Goal: Navigation & Orientation: Find specific page/section

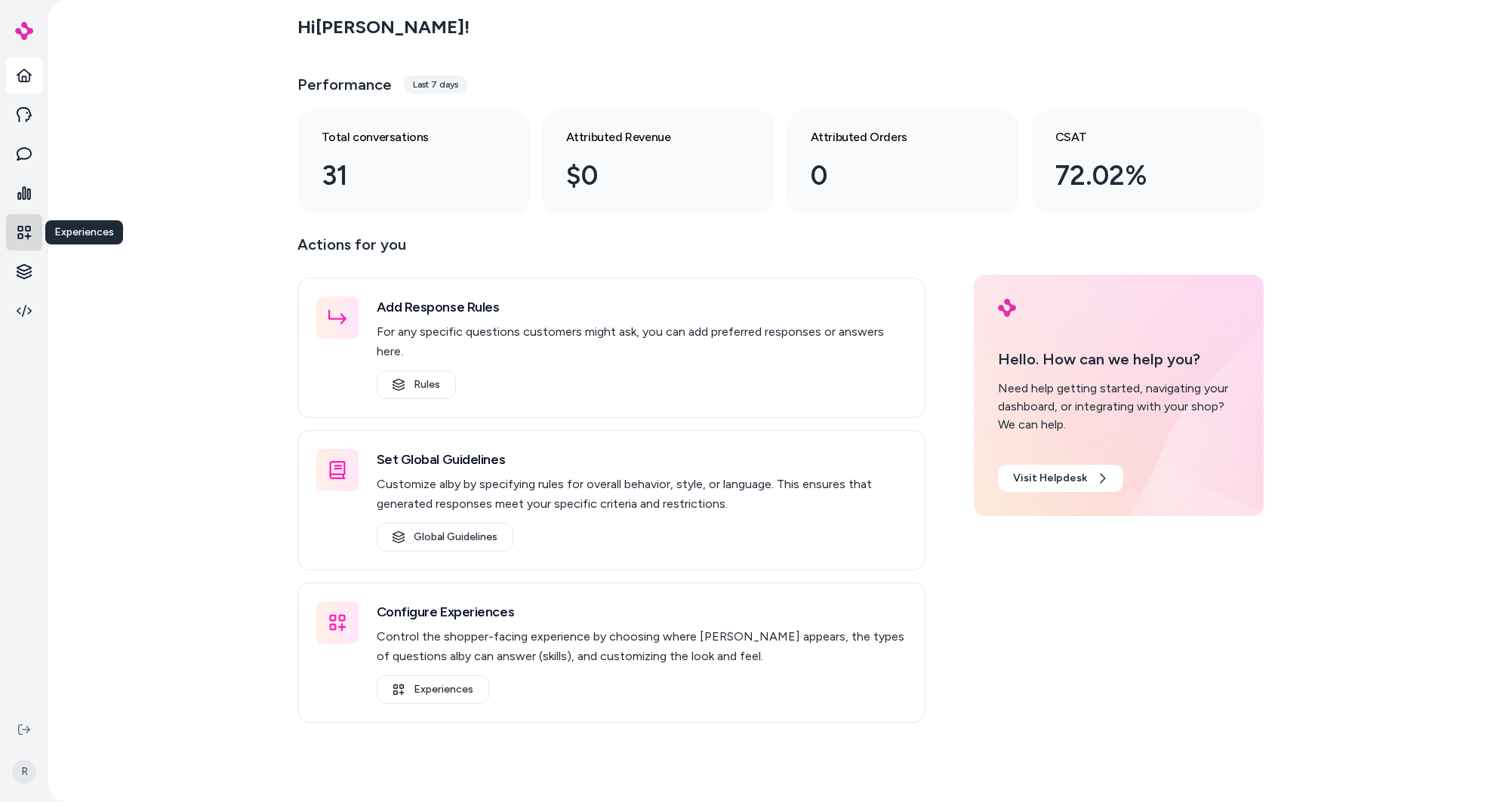
click at [23, 241] on link at bounding box center [24, 232] width 36 height 36
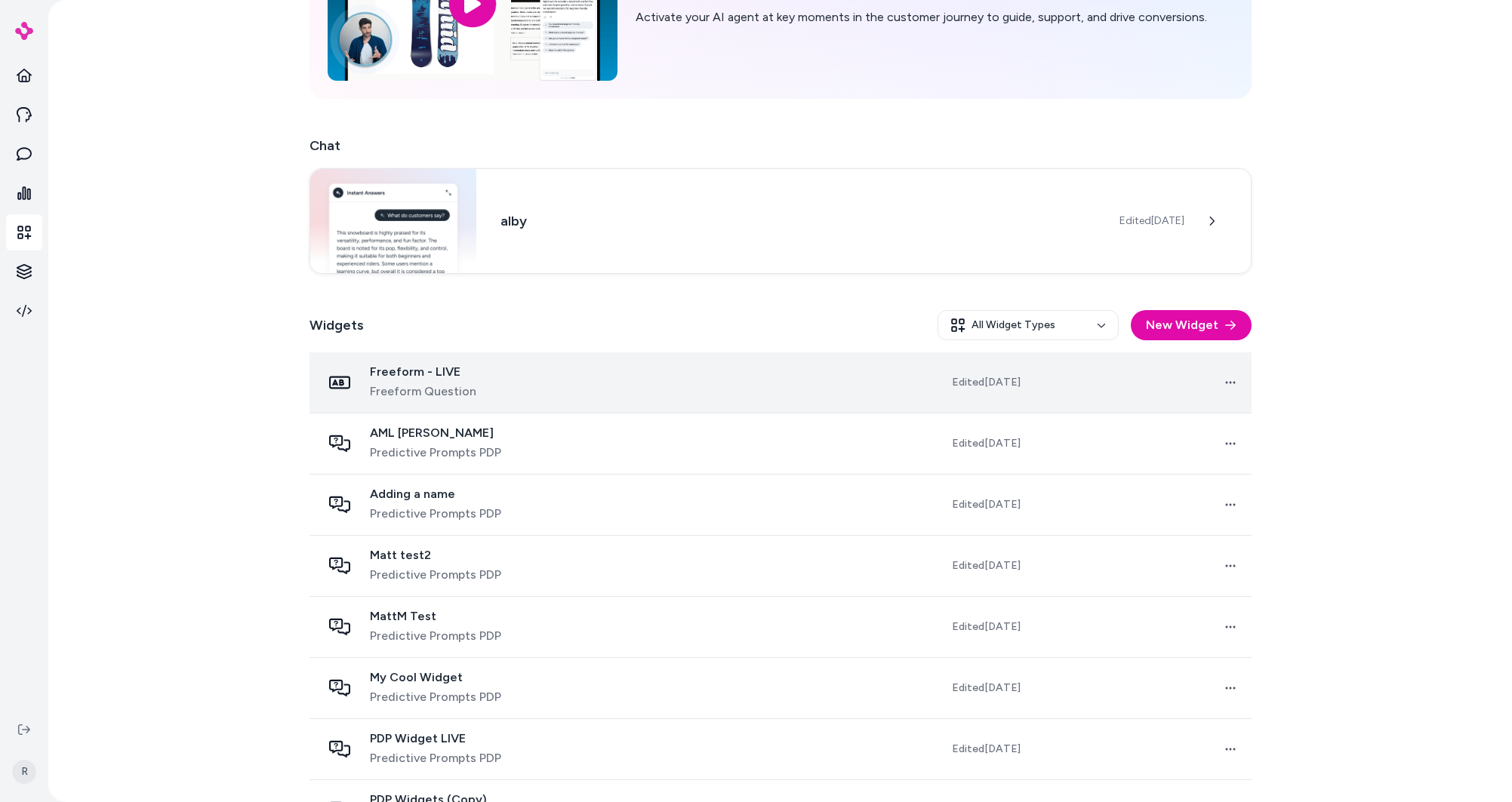
scroll to position [266, 0]
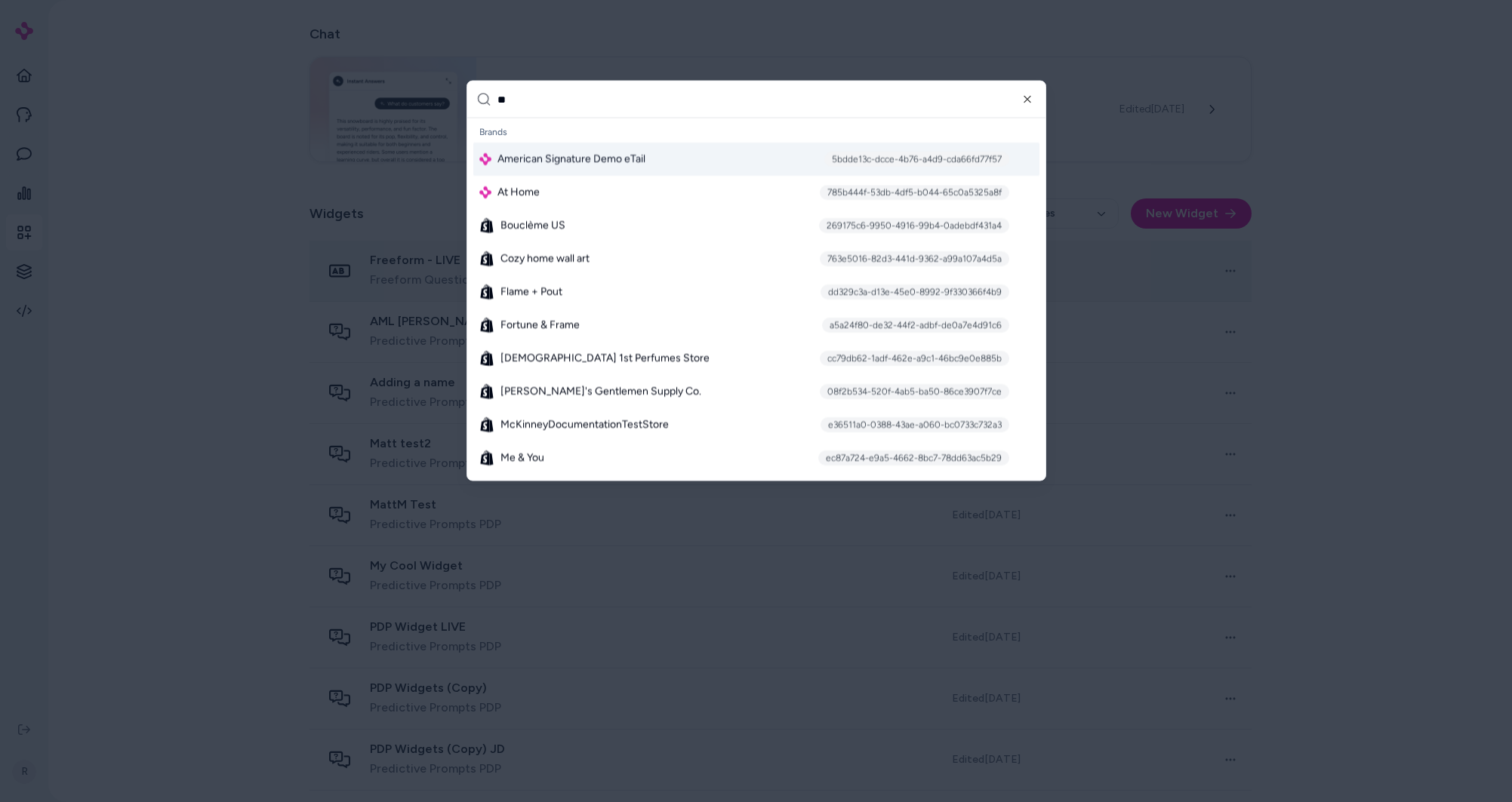
type input "*"
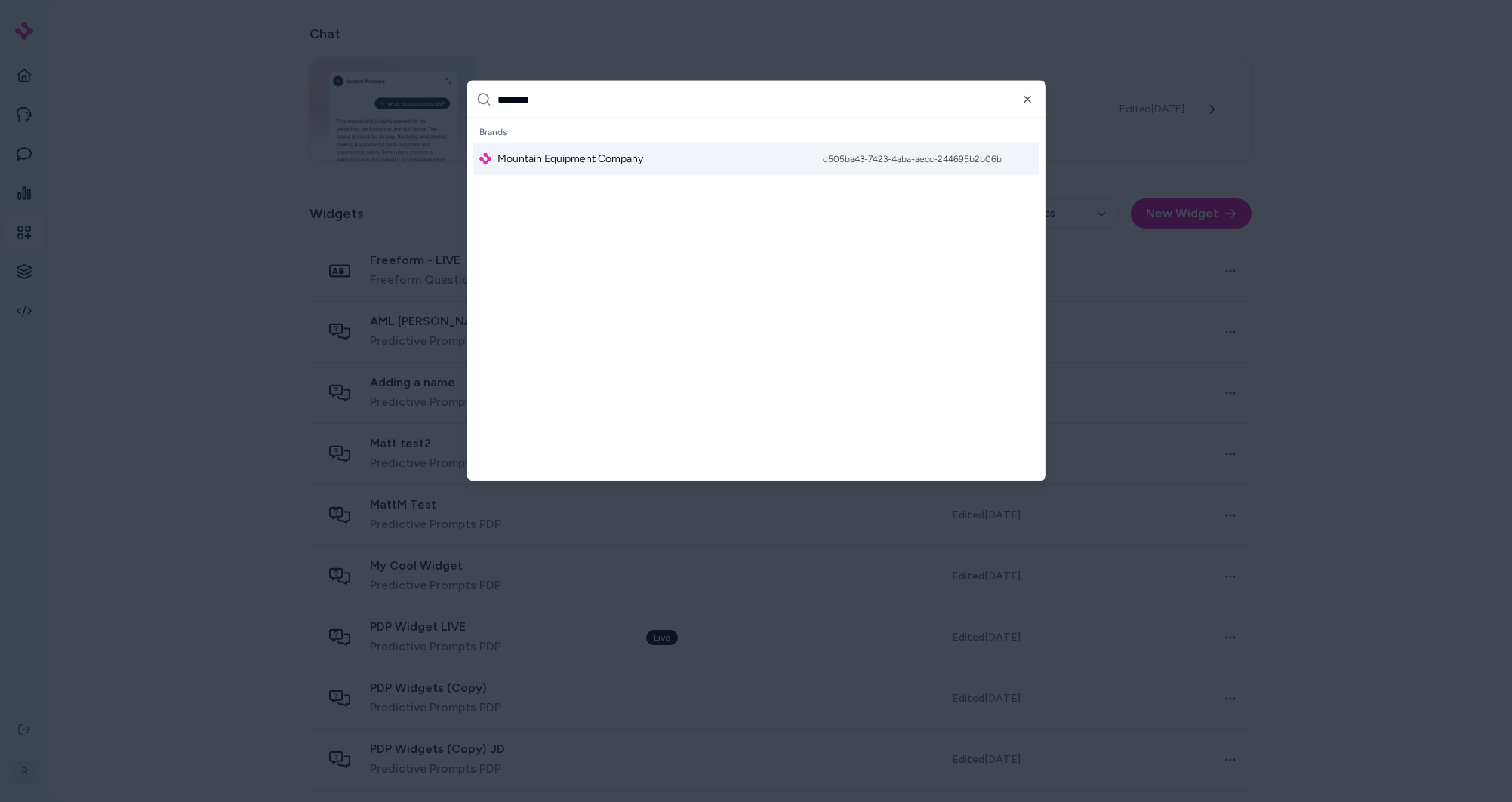
type input "********"
click at [606, 165] on span "Mountain Equipment Company" at bounding box center [570, 158] width 146 height 15
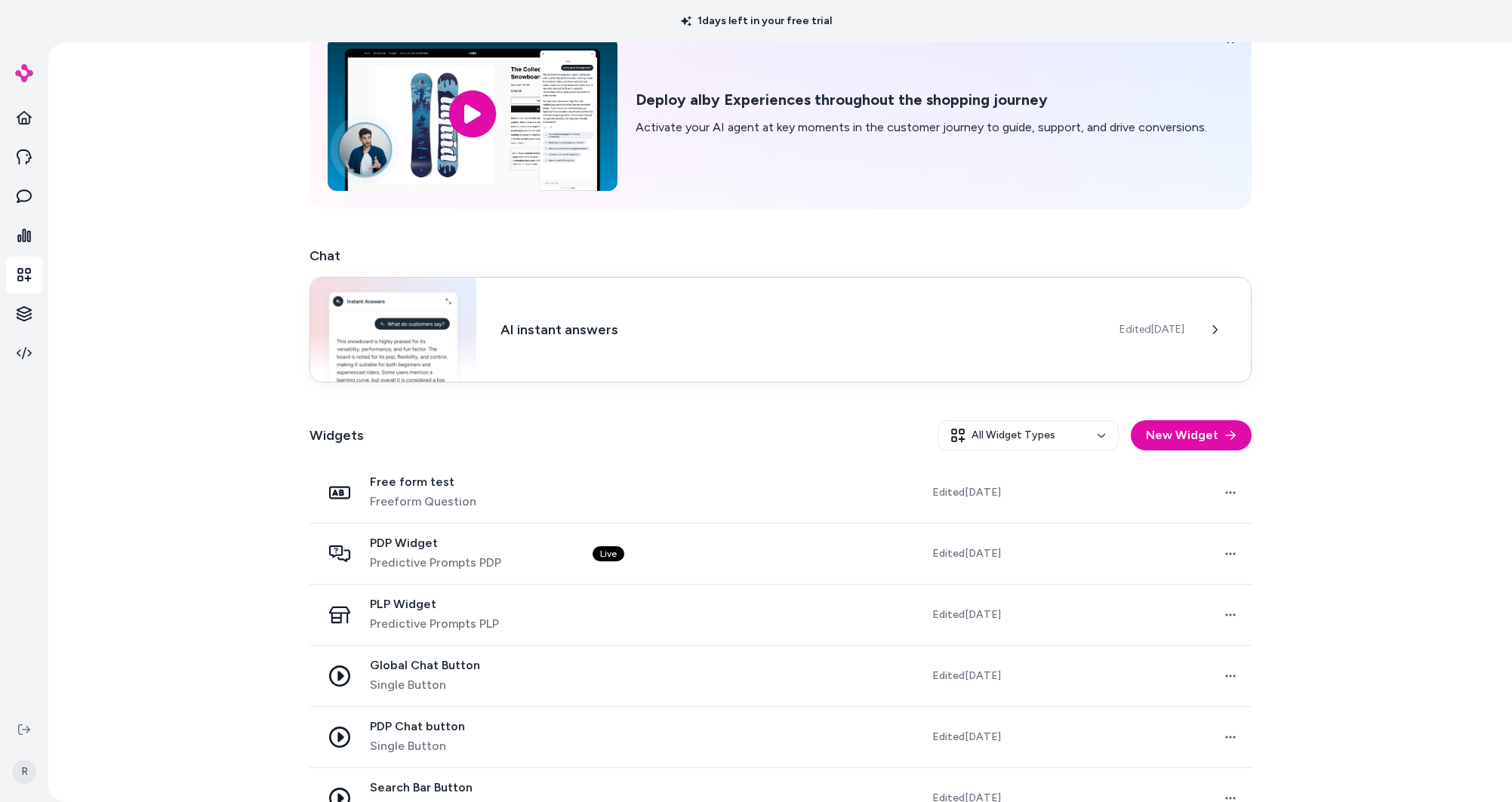
scroll to position [126, 0]
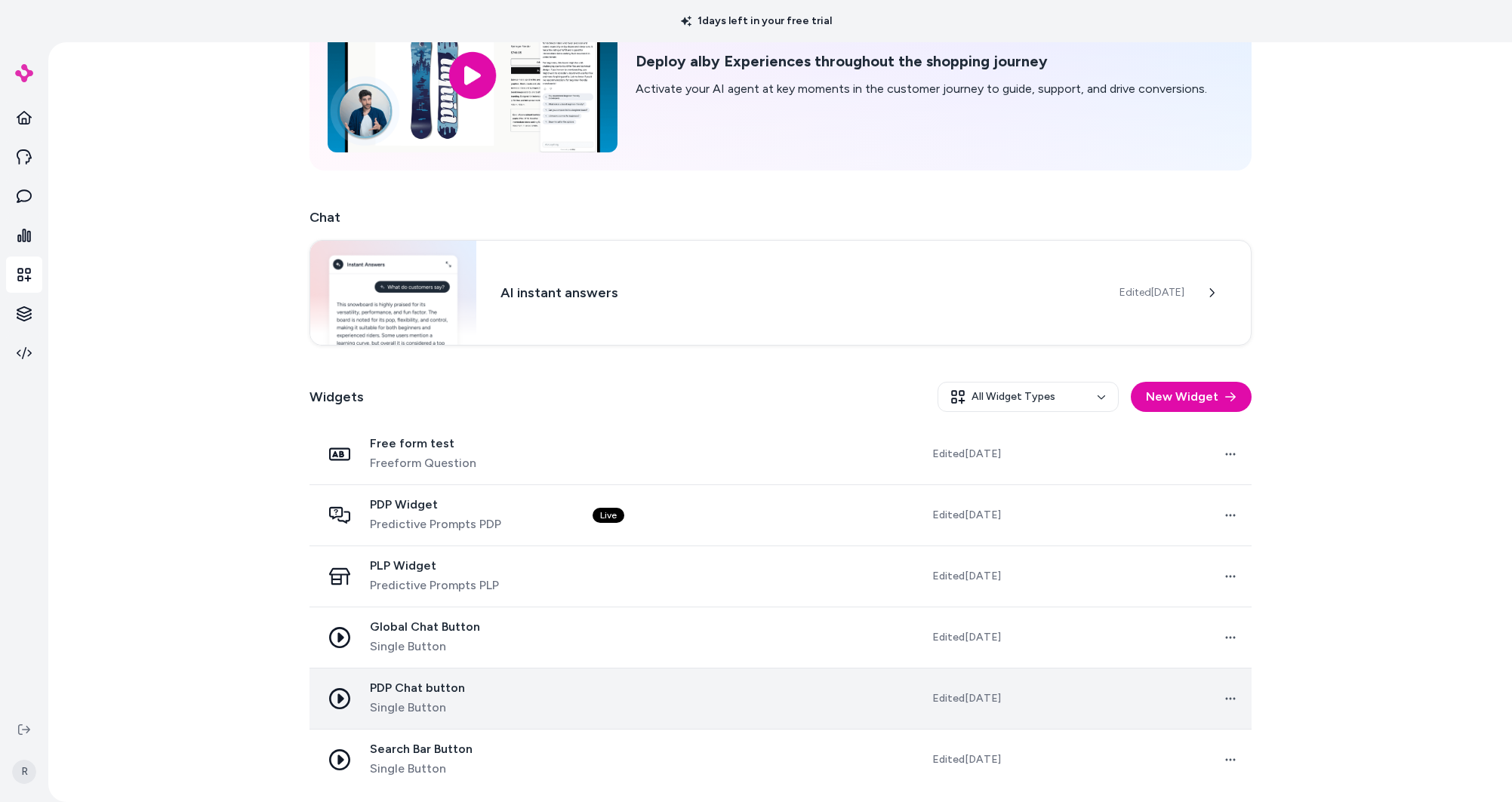
click at [542, 702] on div "PDP Chat button Single Button" at bounding box center [445, 698] width 247 height 36
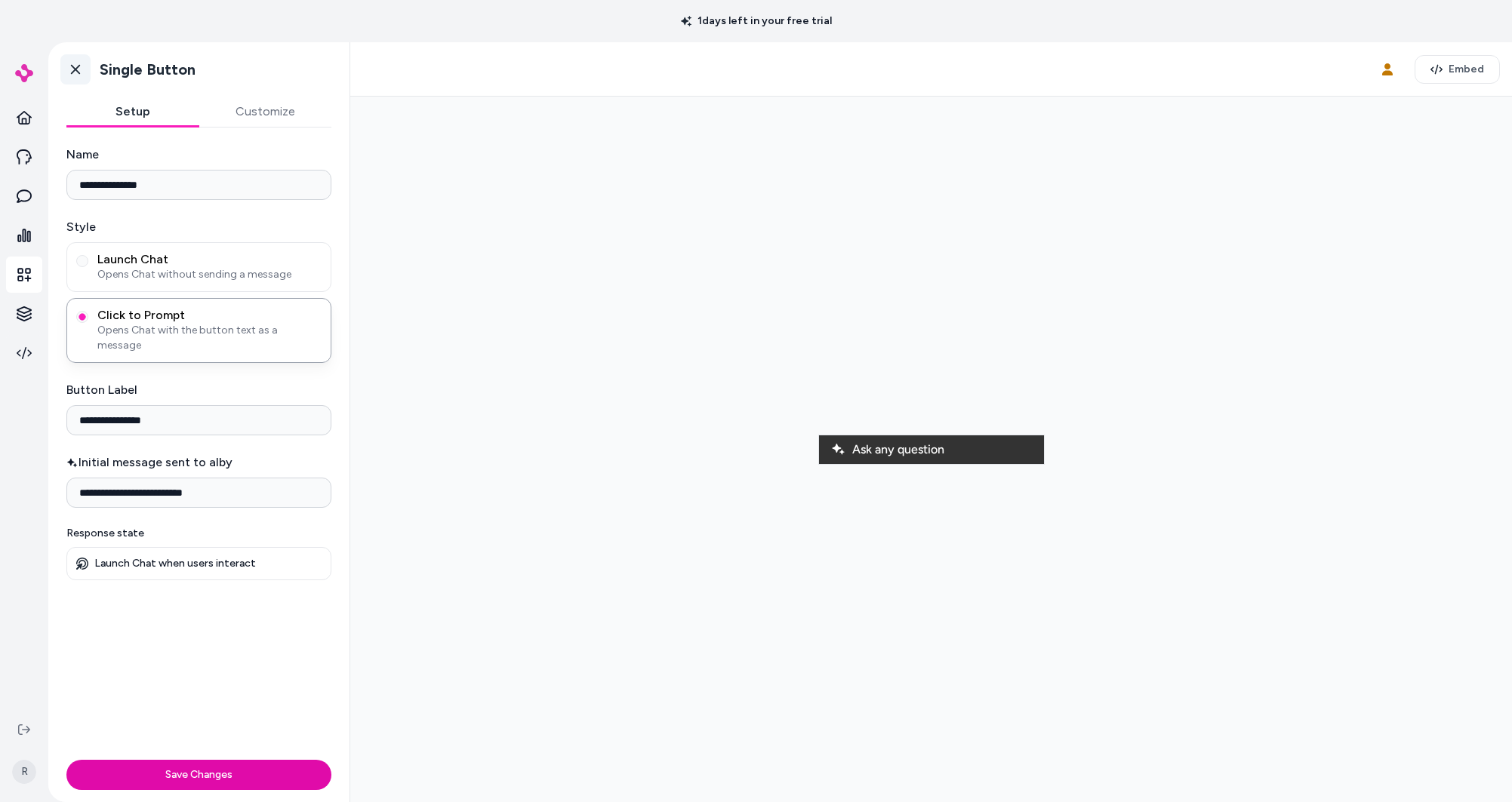
click at [78, 63] on icon at bounding box center [75, 69] width 15 height 15
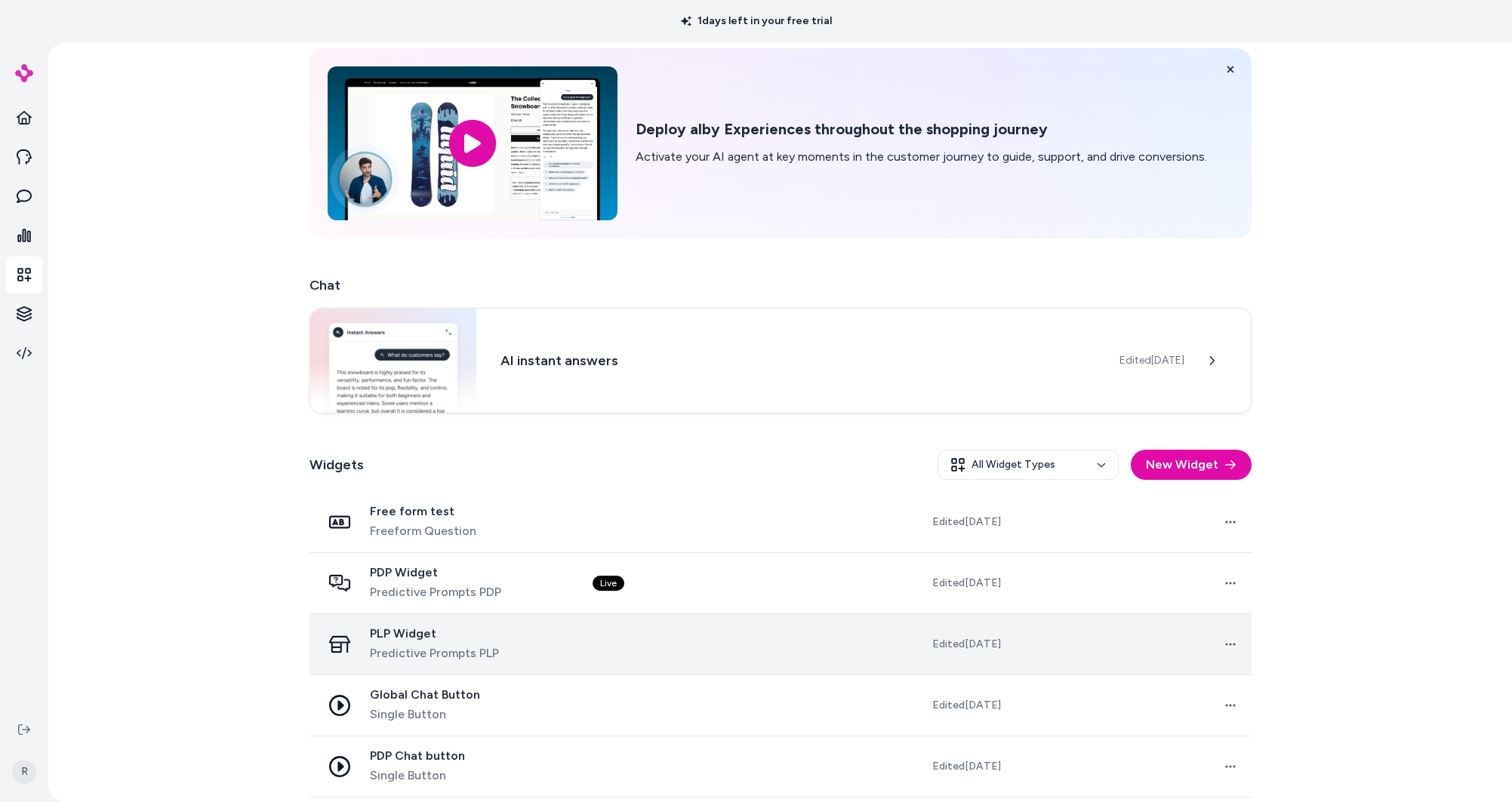
scroll to position [126, 0]
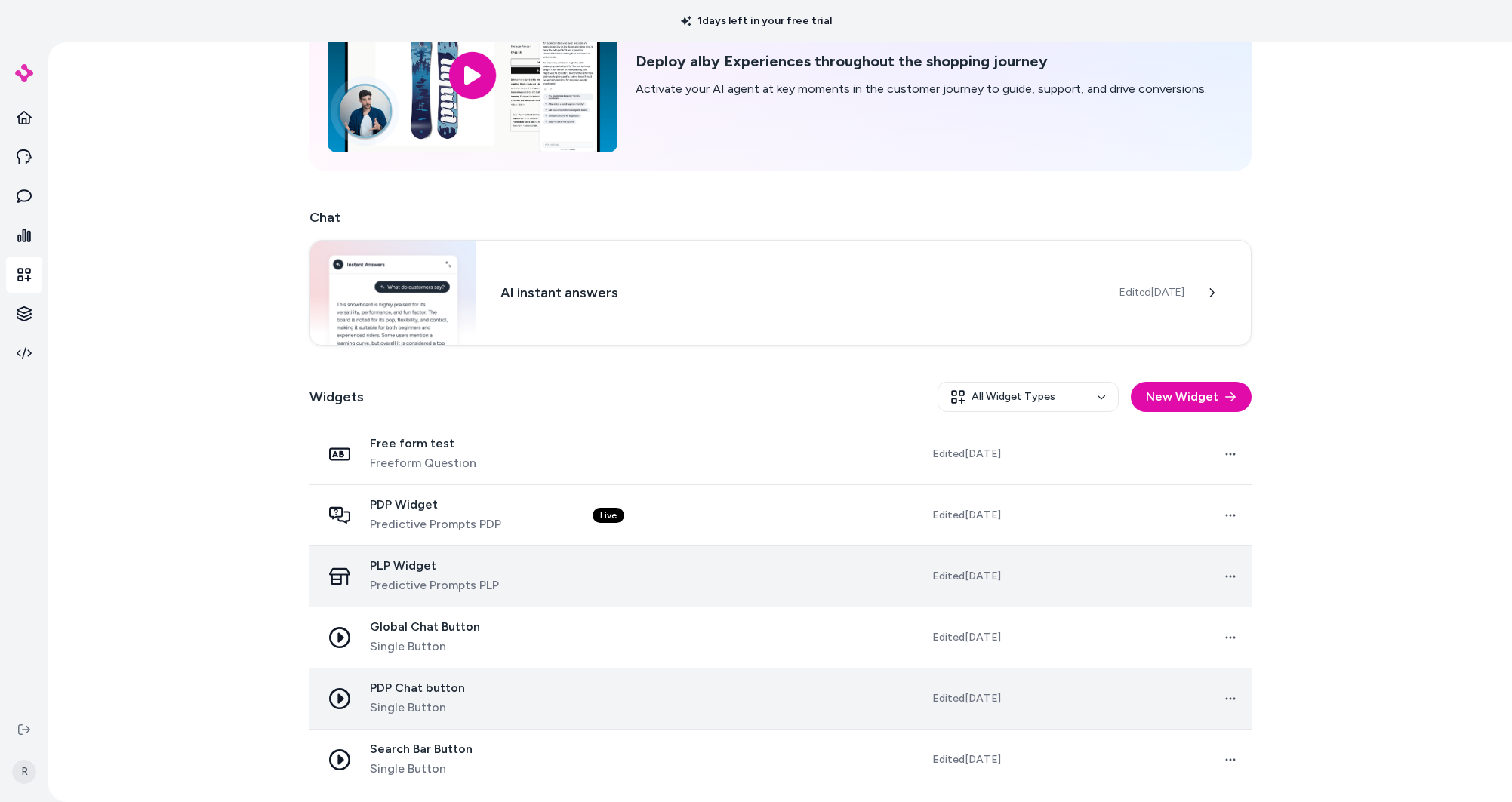
click at [504, 724] on td "PDP Chat button Single Button" at bounding box center [445, 698] width 271 height 61
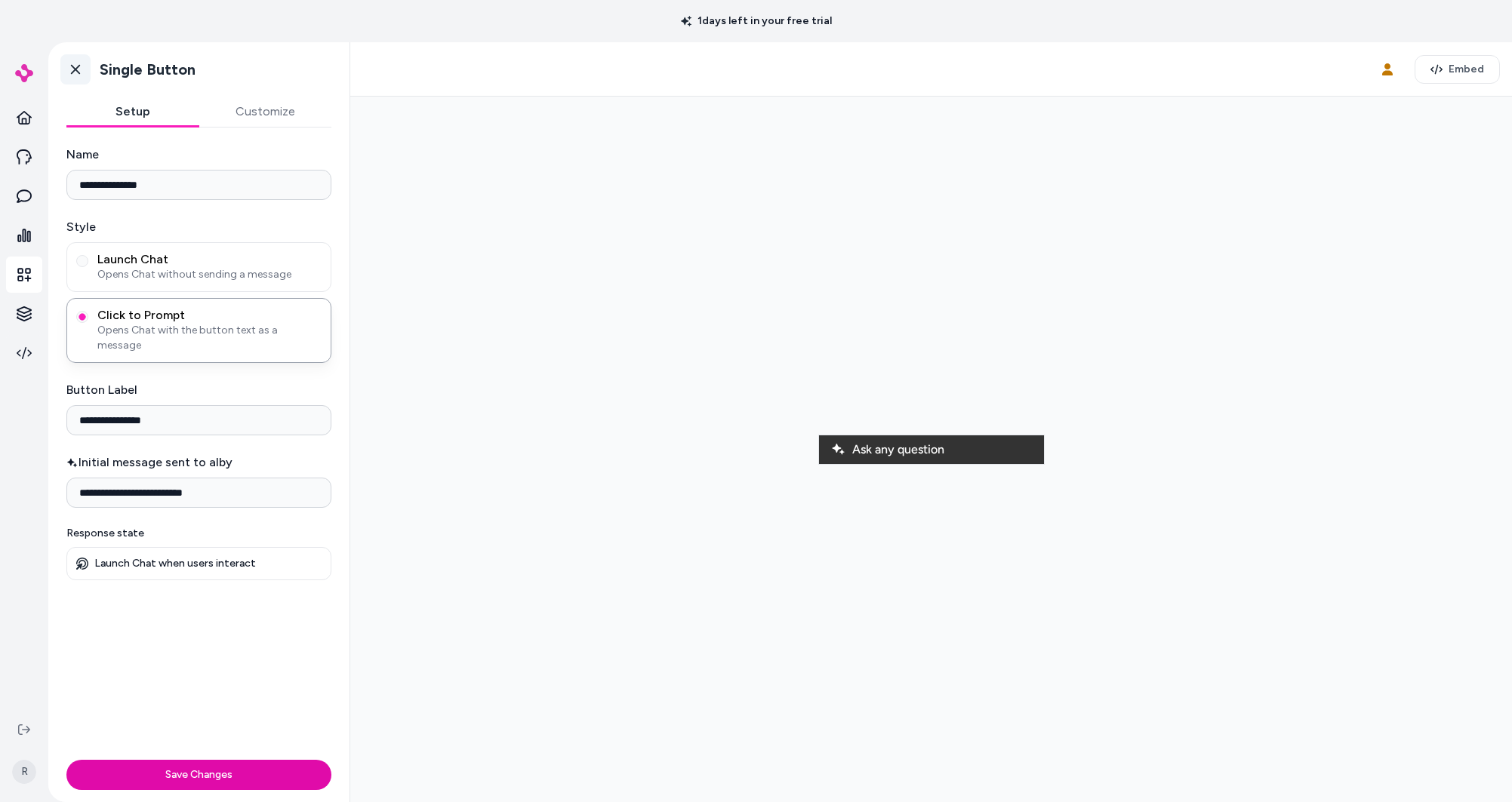
click at [76, 68] on icon at bounding box center [76, 69] width 9 height 10
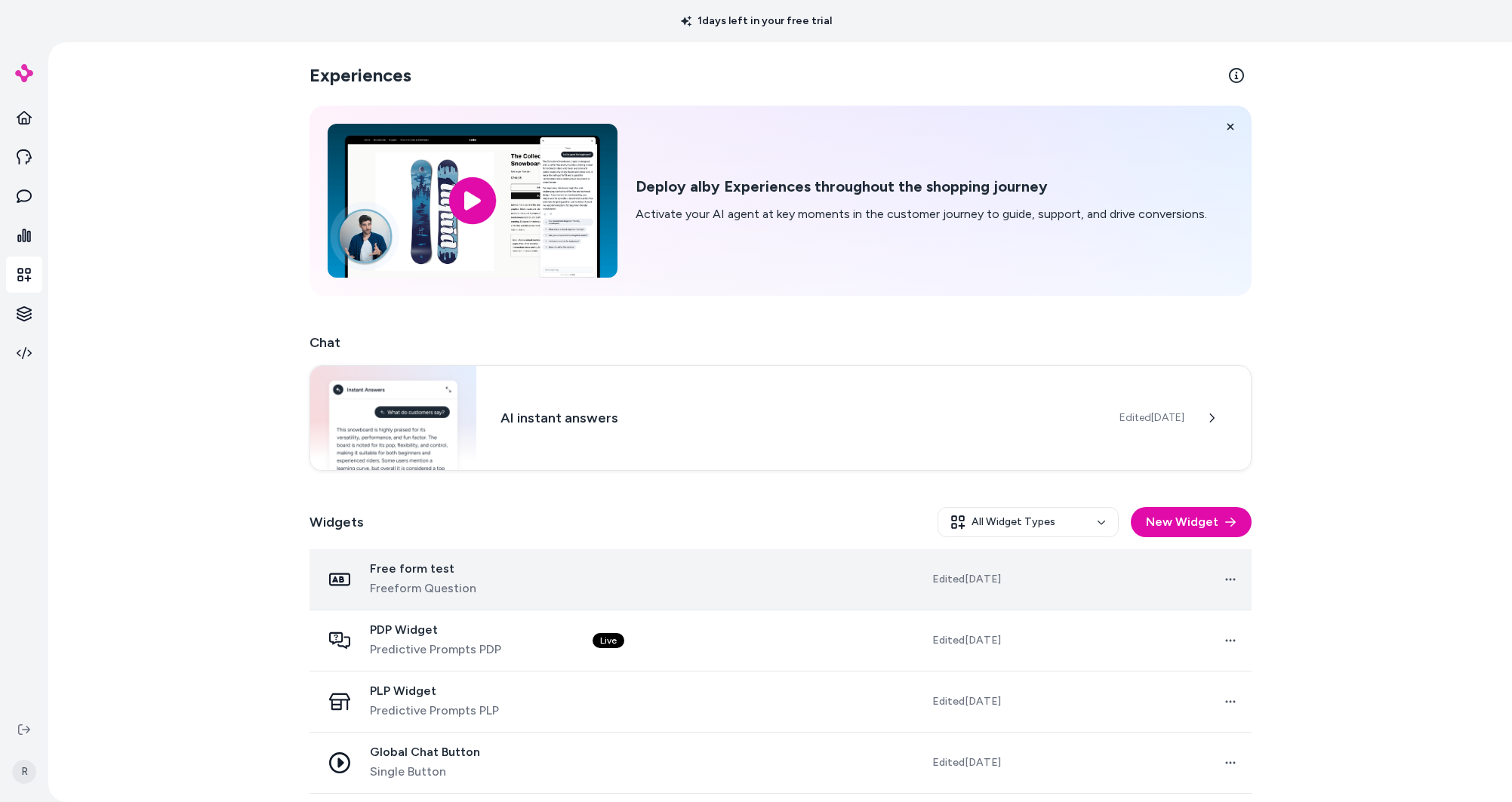
scroll to position [126, 0]
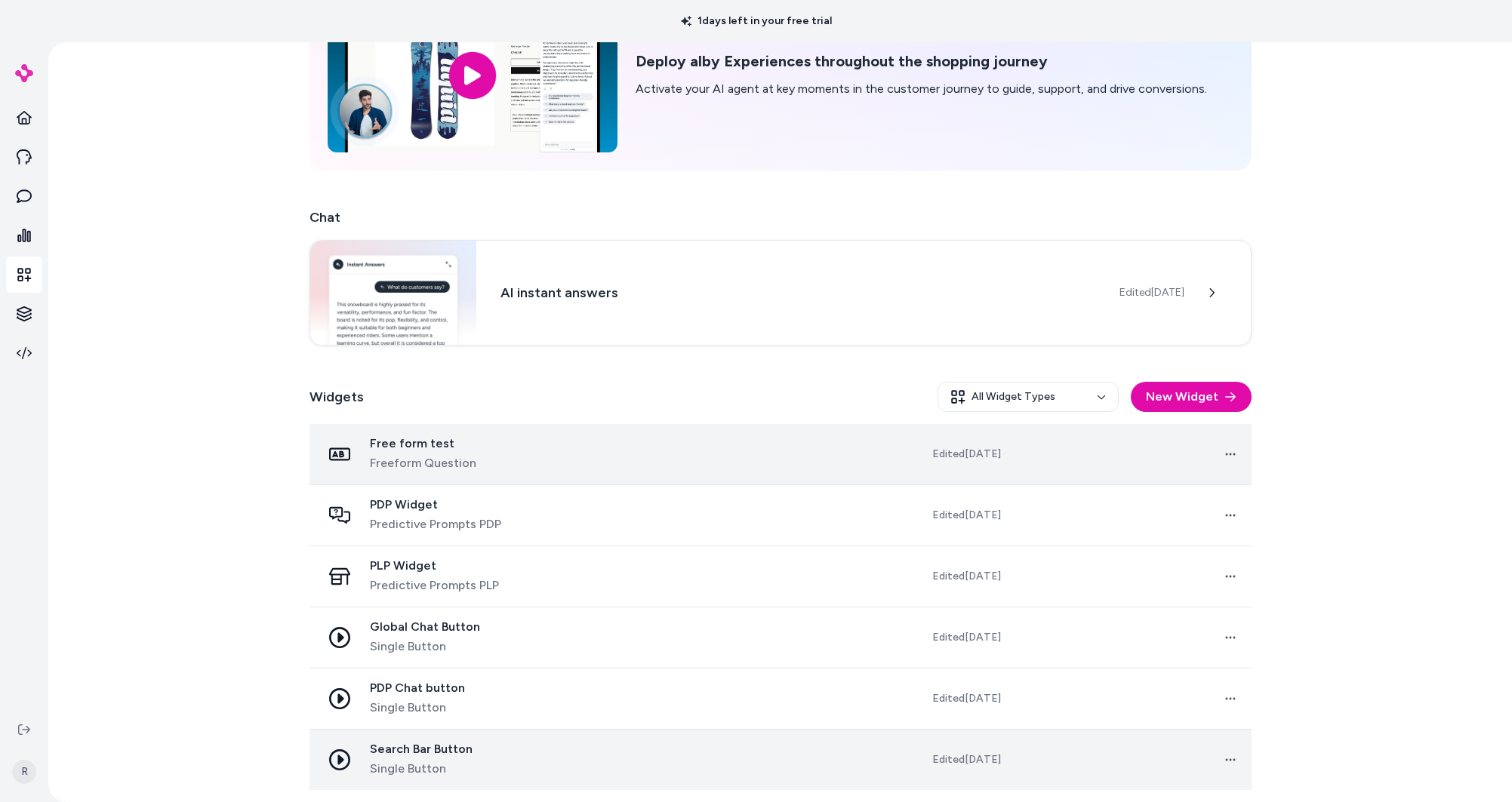
click at [480, 760] on div "Search Bar Button Single Button" at bounding box center [445, 760] width 247 height 36
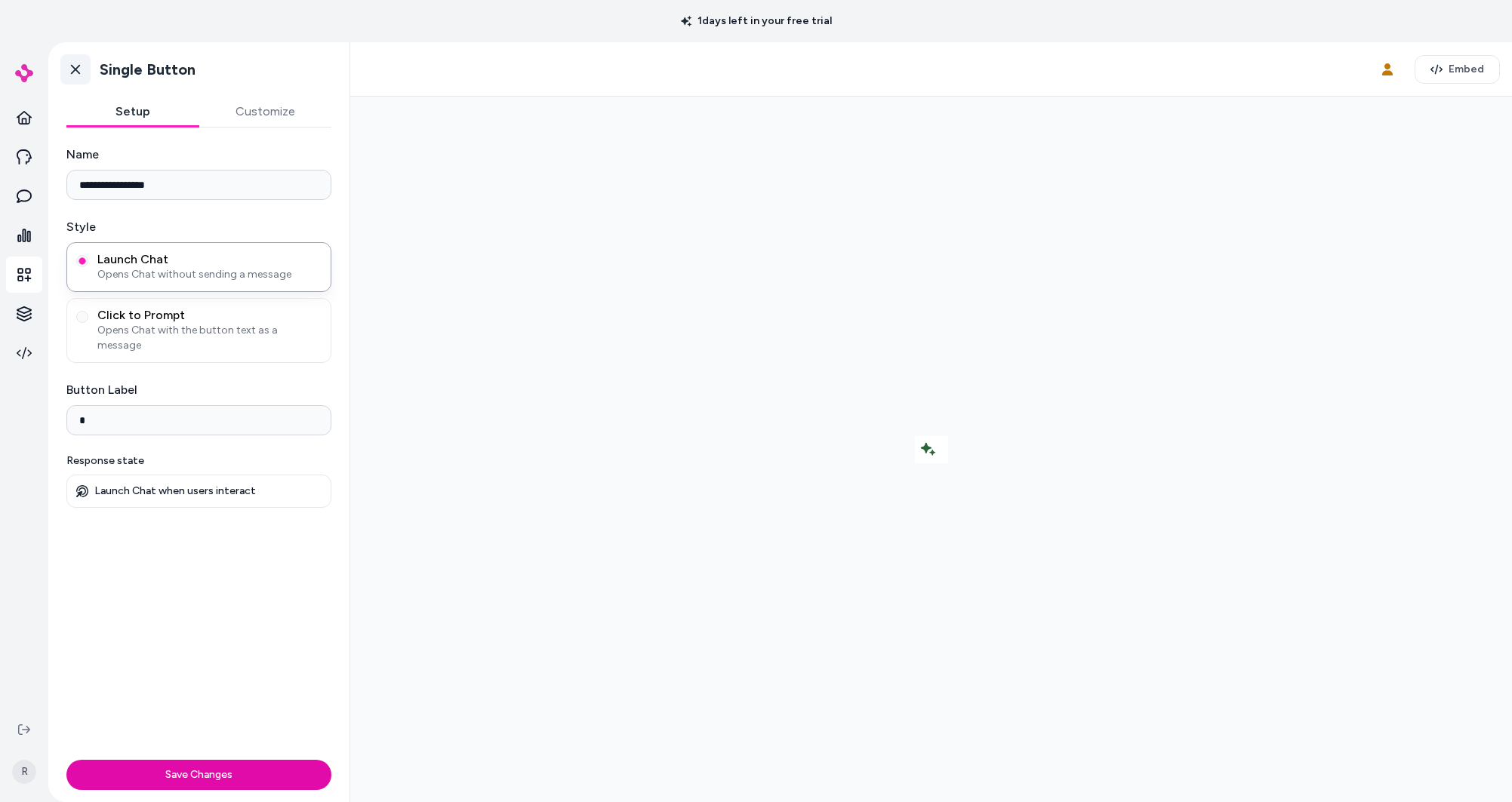
click at [77, 74] on icon at bounding box center [75, 69] width 15 height 15
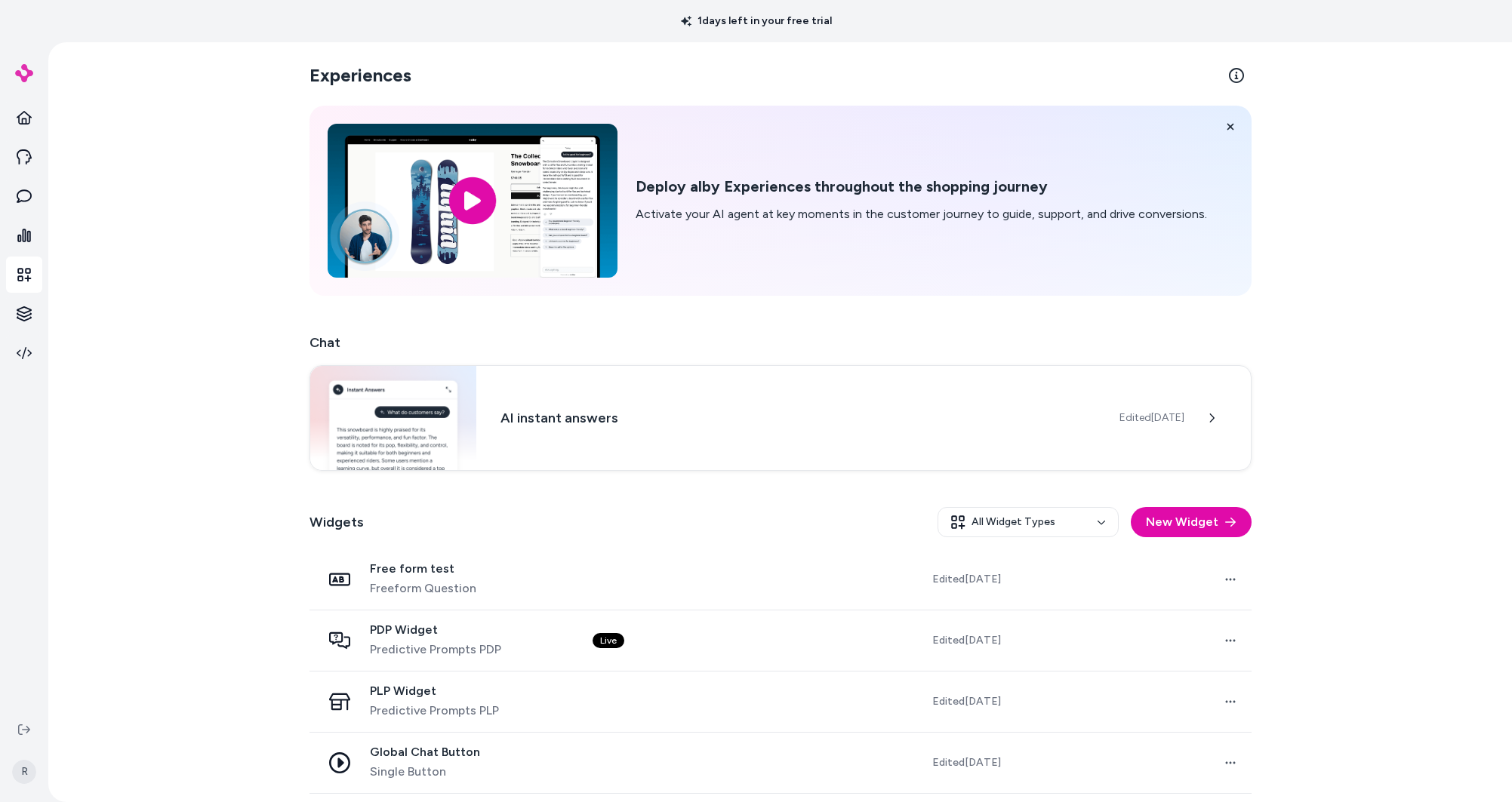
scroll to position [126, 0]
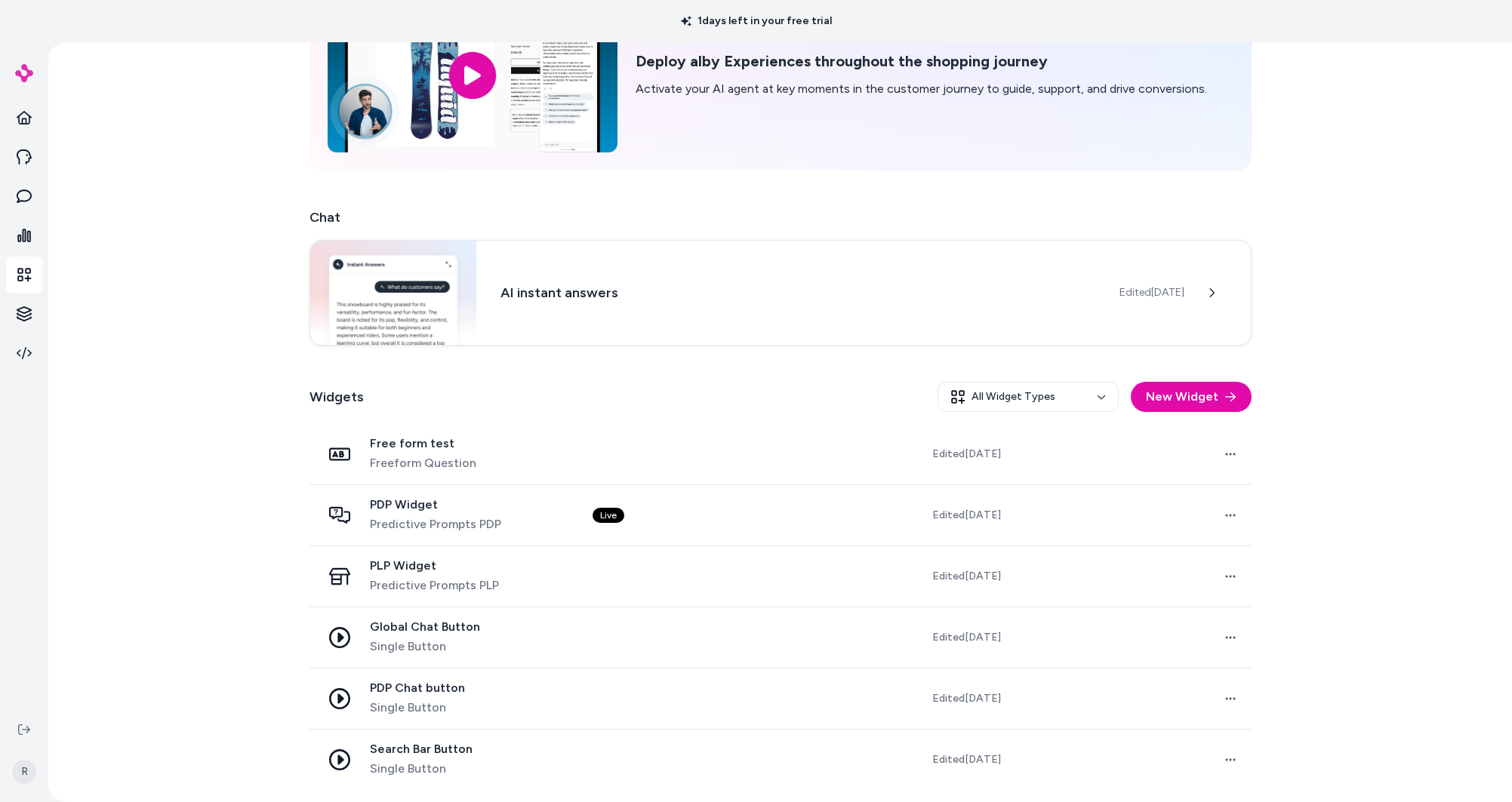
click at [217, 360] on div "Experiences Deploy alby Experiences throughout the shopping journey Activate yo…" at bounding box center [780, 422] width 1464 height 760
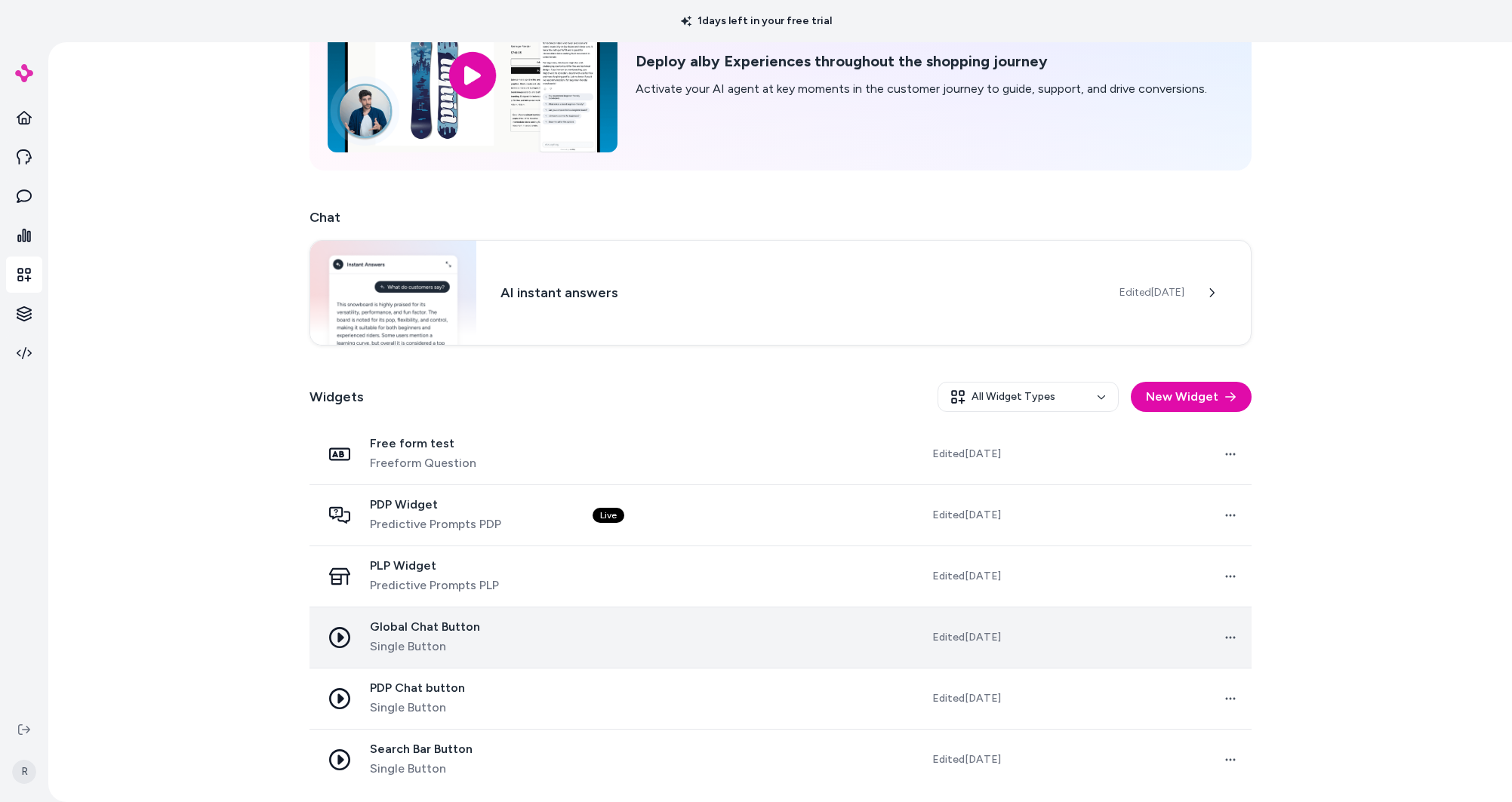
click at [401, 622] on span "Global Chat Button" at bounding box center [425, 626] width 110 height 15
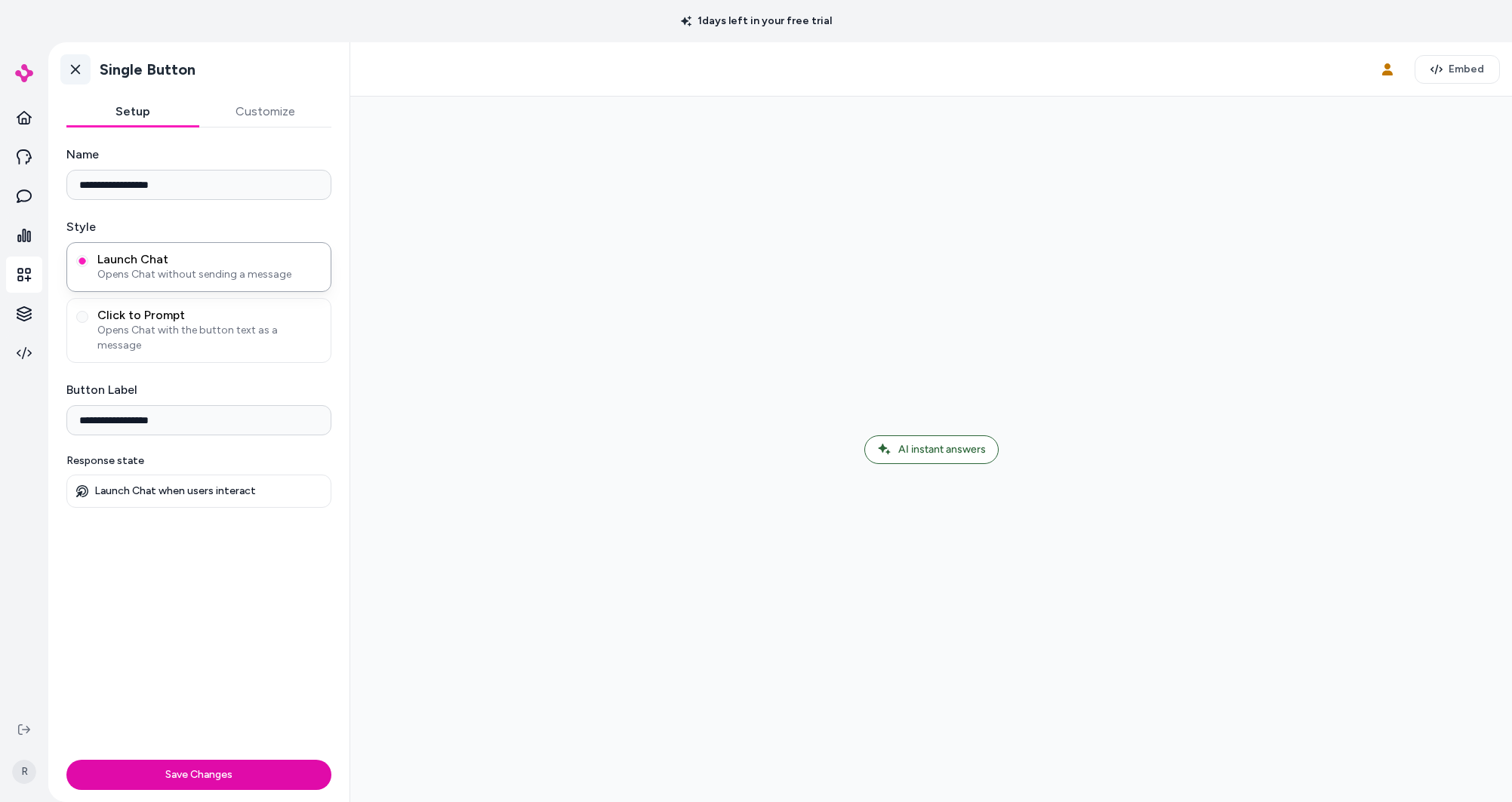
click at [76, 66] on icon at bounding box center [75, 69] width 15 height 15
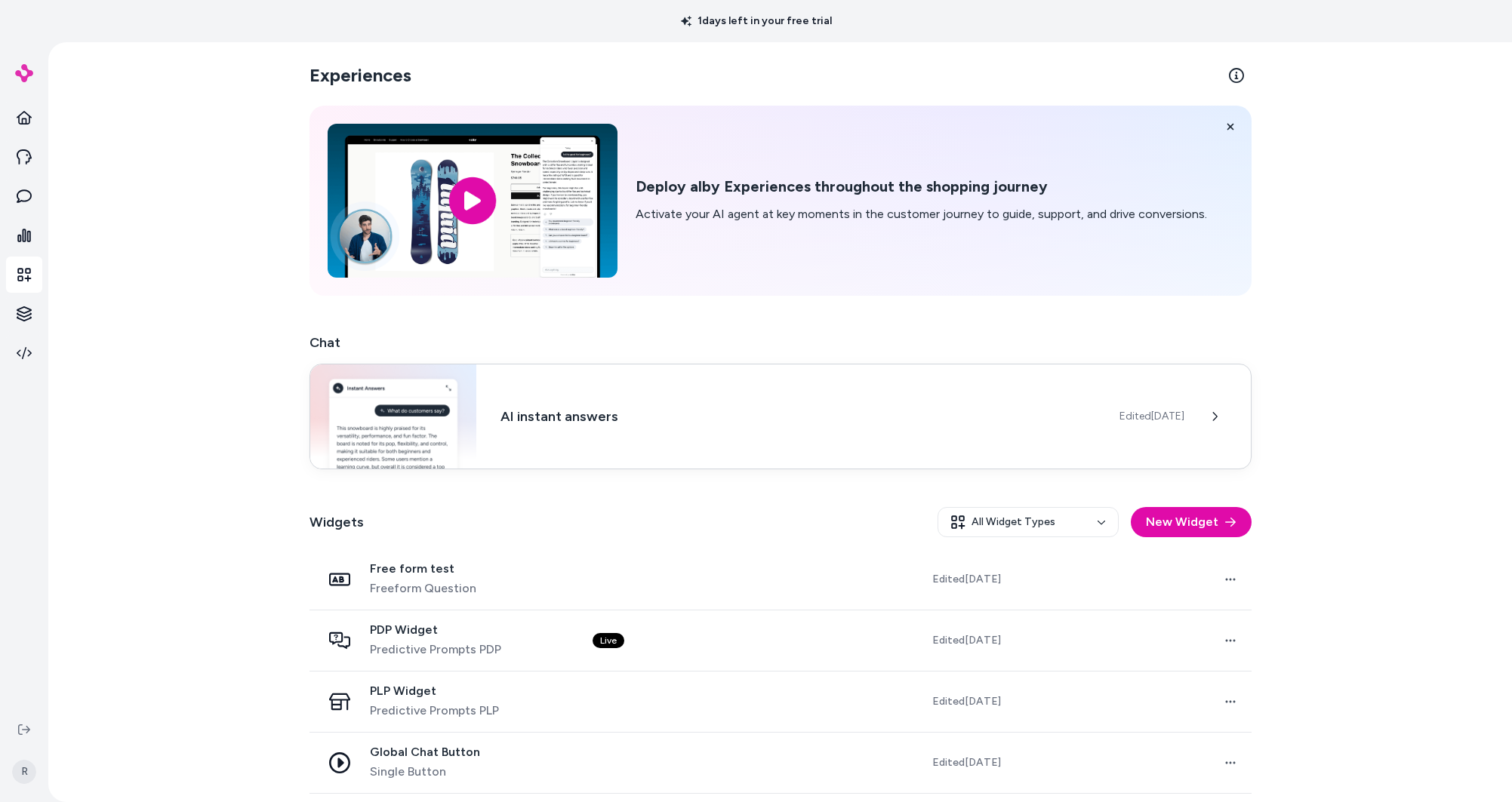
click at [728, 439] on div "AI instant answers Edited Jul 31, 2025" at bounding box center [781, 416] width 942 height 105
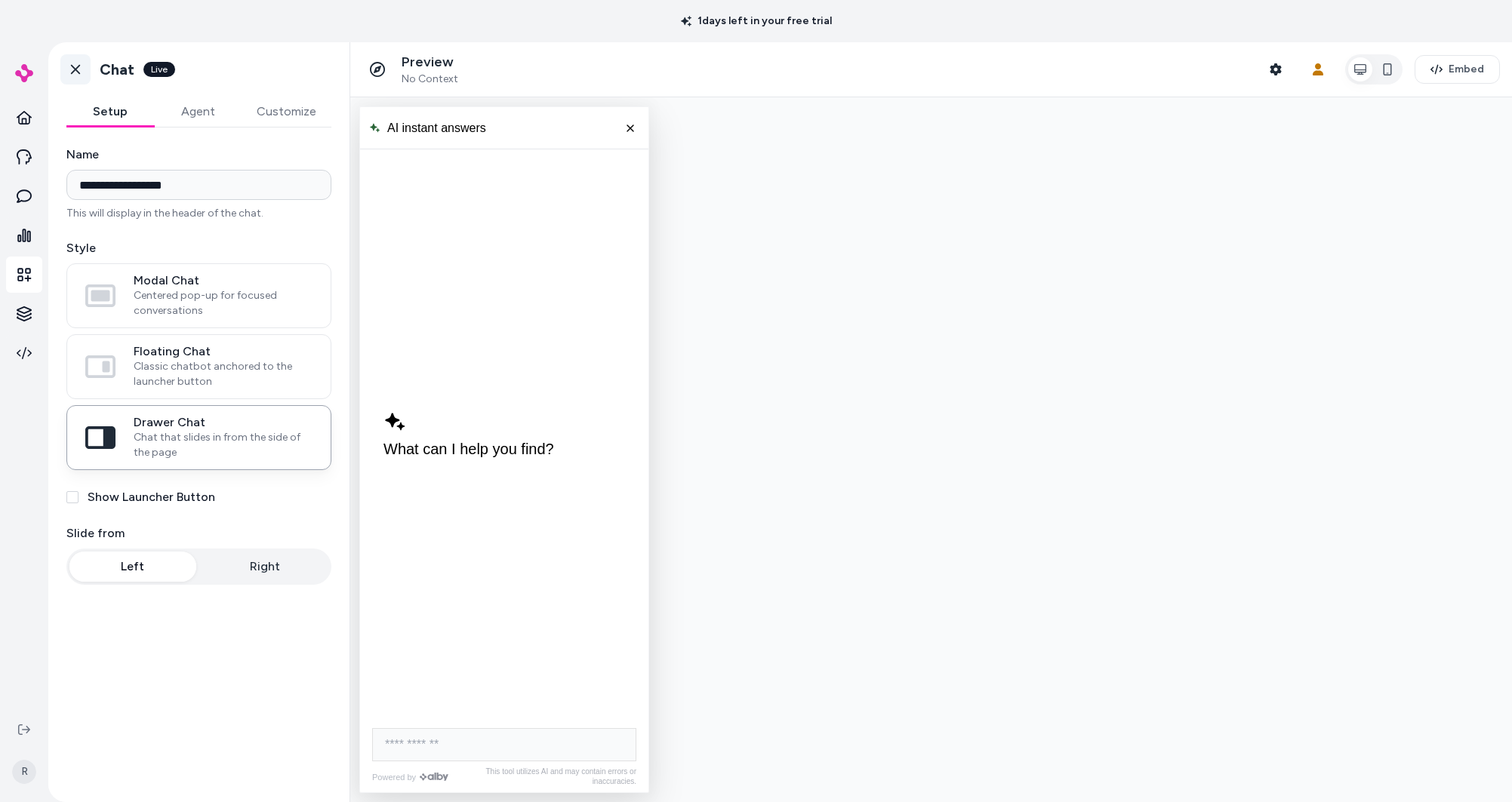
click at [79, 73] on icon at bounding box center [76, 69] width 9 height 10
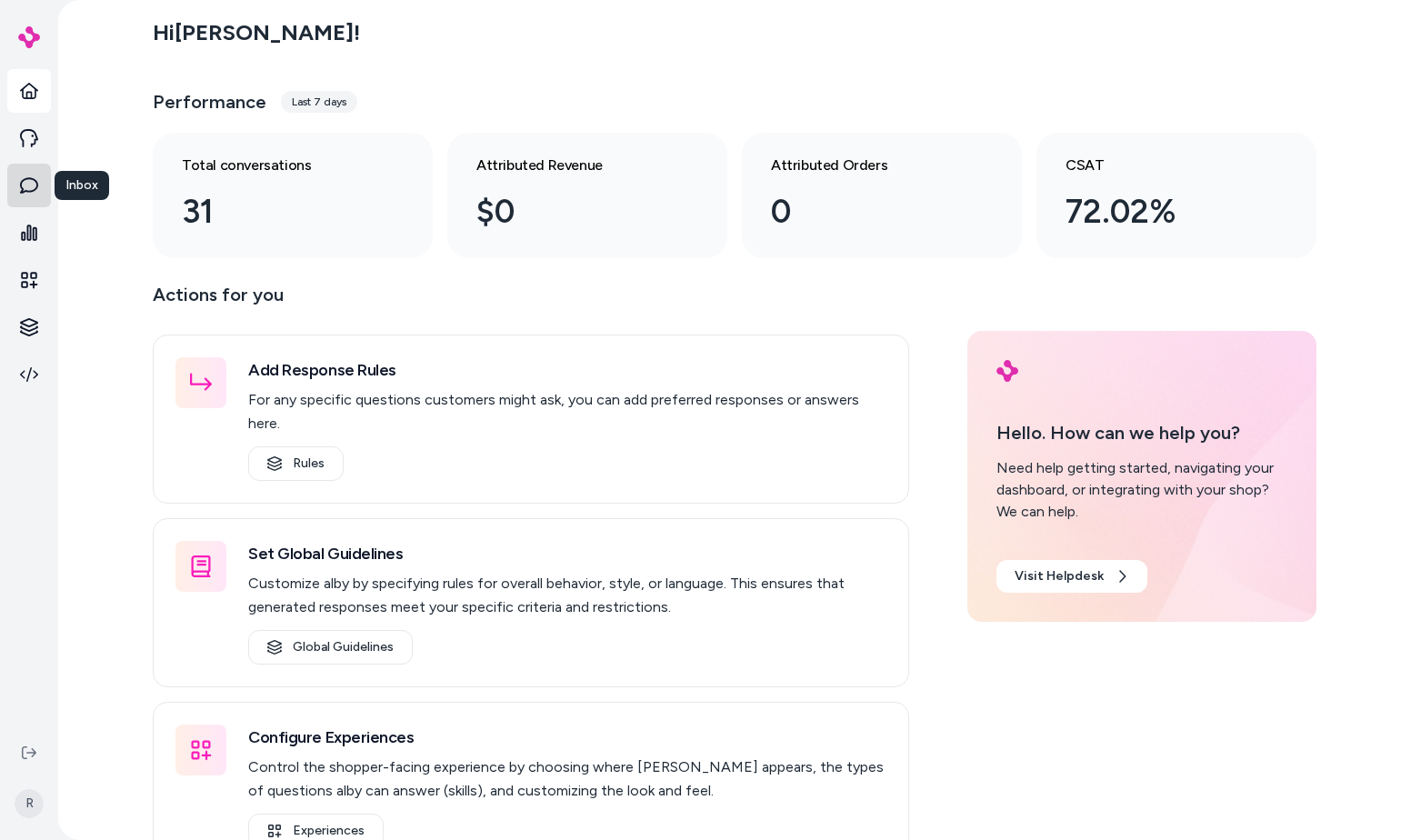
click at [40, 173] on link at bounding box center [29, 185] width 43 height 43
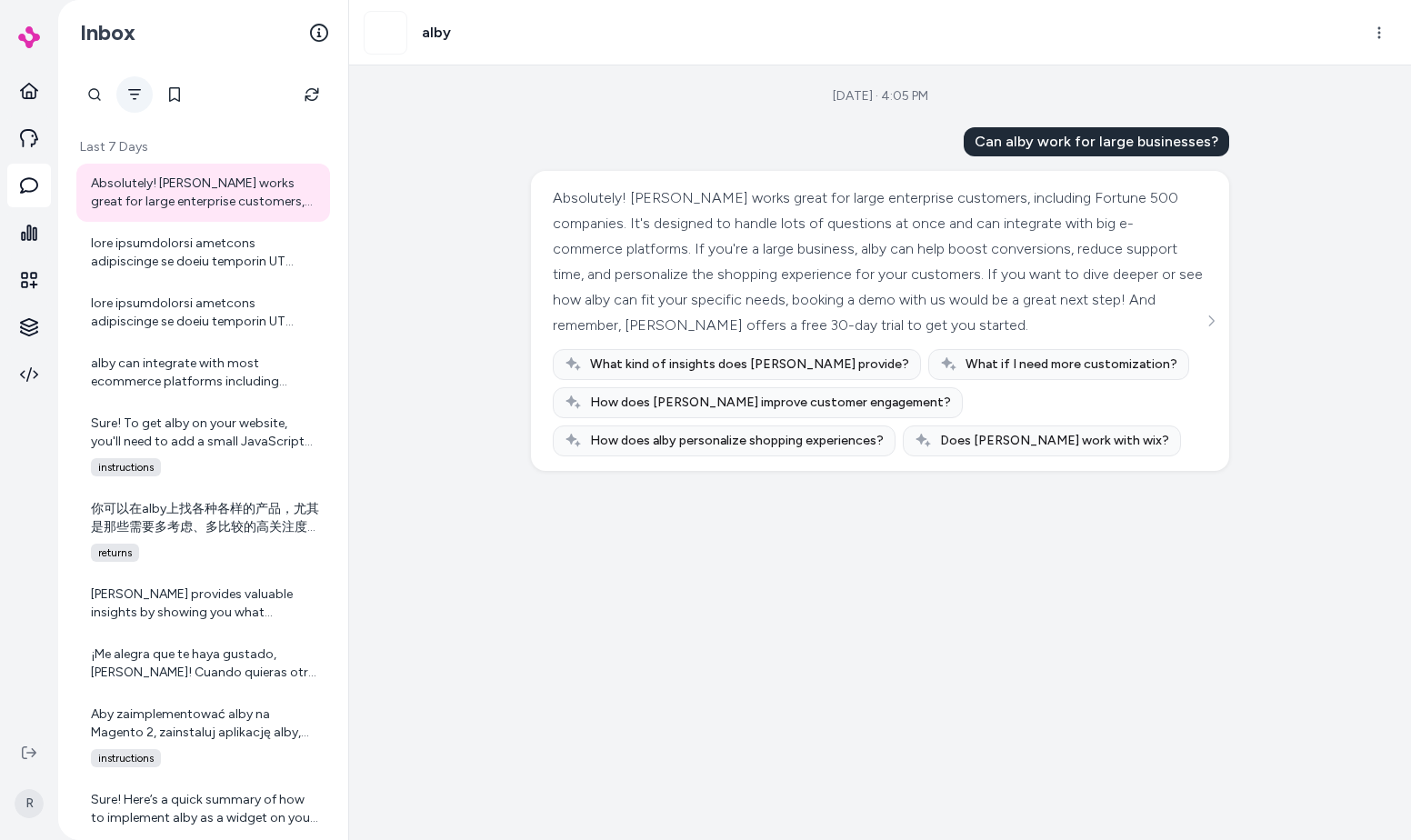
click at [135, 97] on icon "Filter" at bounding box center [133, 94] width 14 height 14
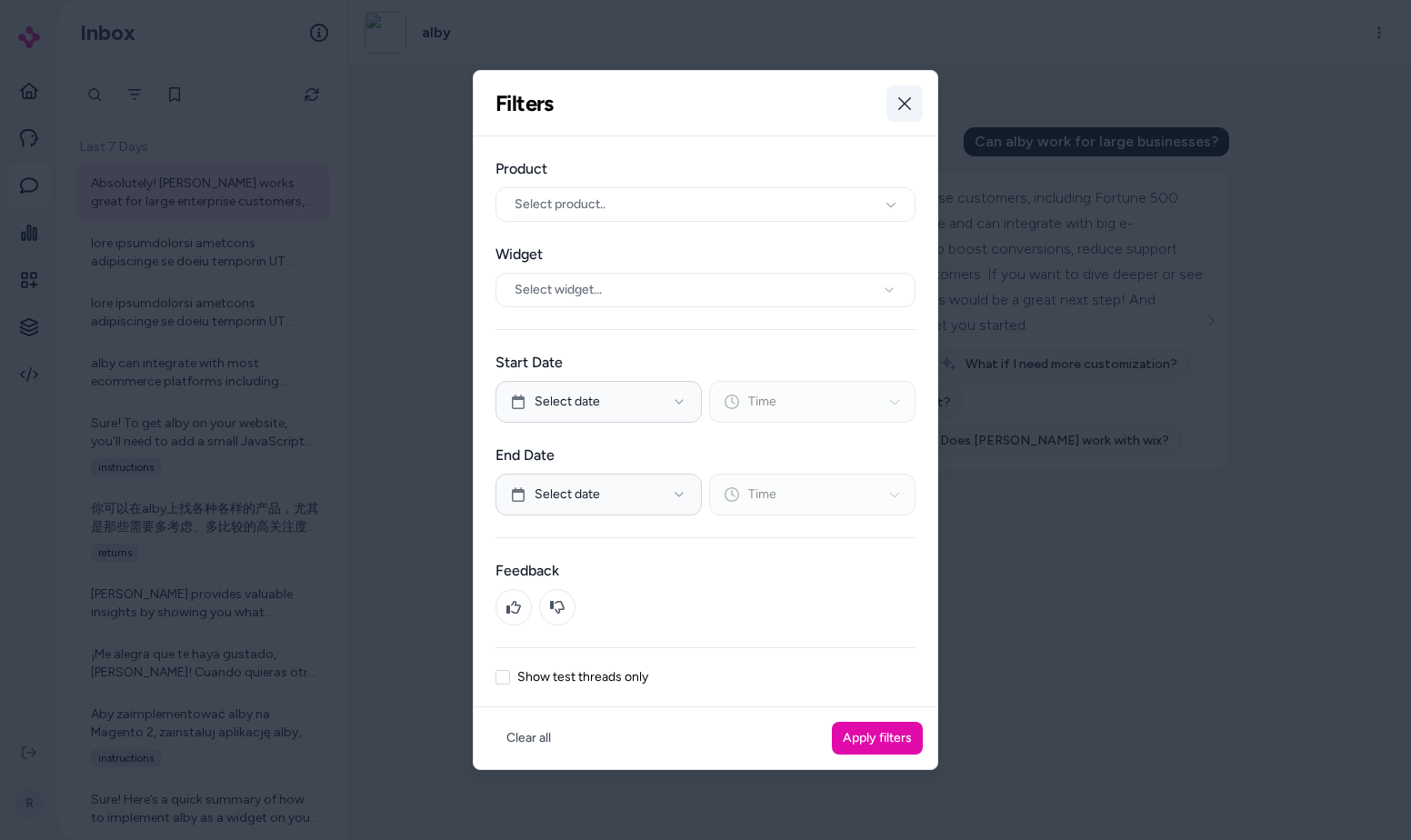
click at [907, 106] on icon "button" at bounding box center [905, 103] width 13 height 13
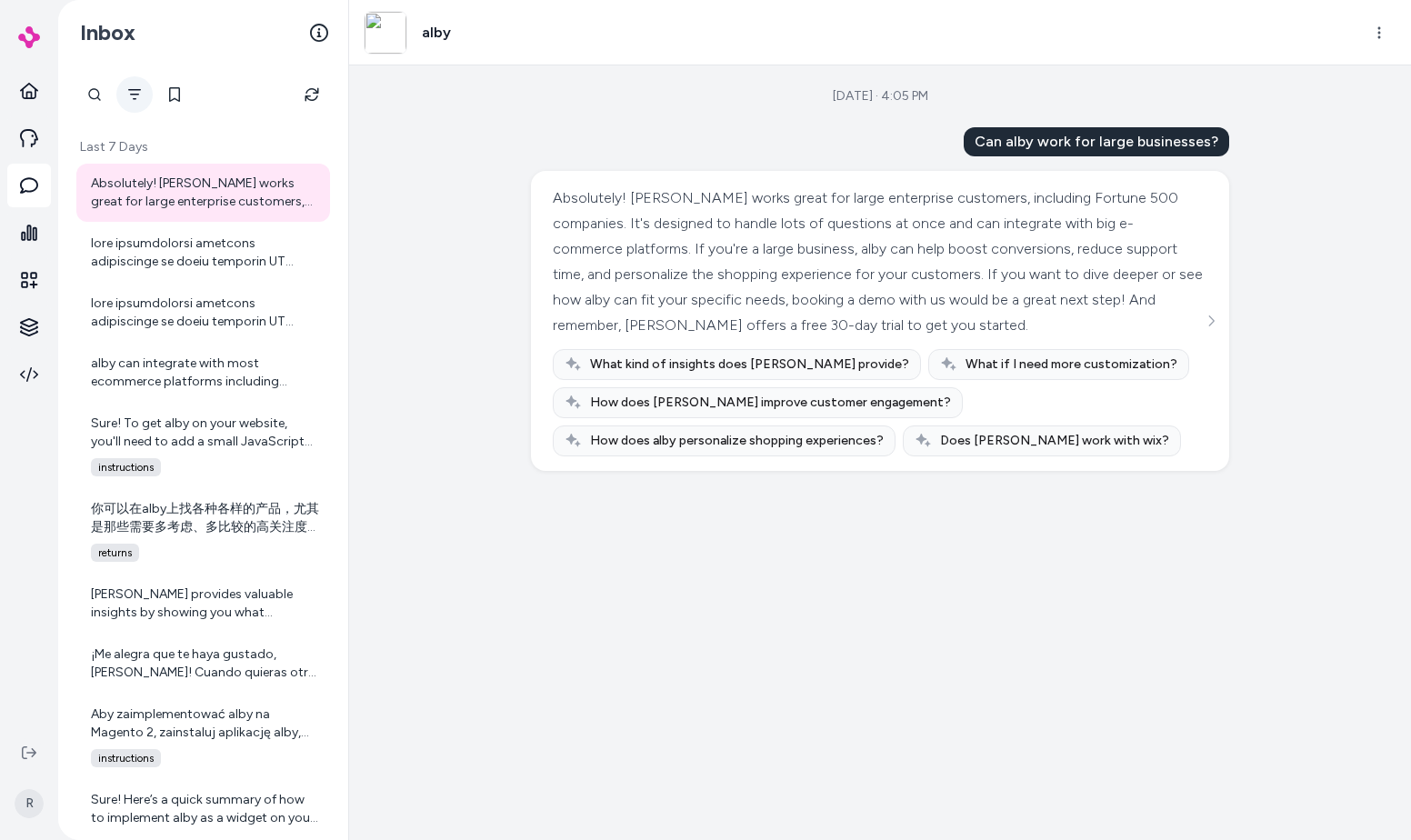
click at [149, 93] on button "Filter" at bounding box center [134, 94] width 37 height 37
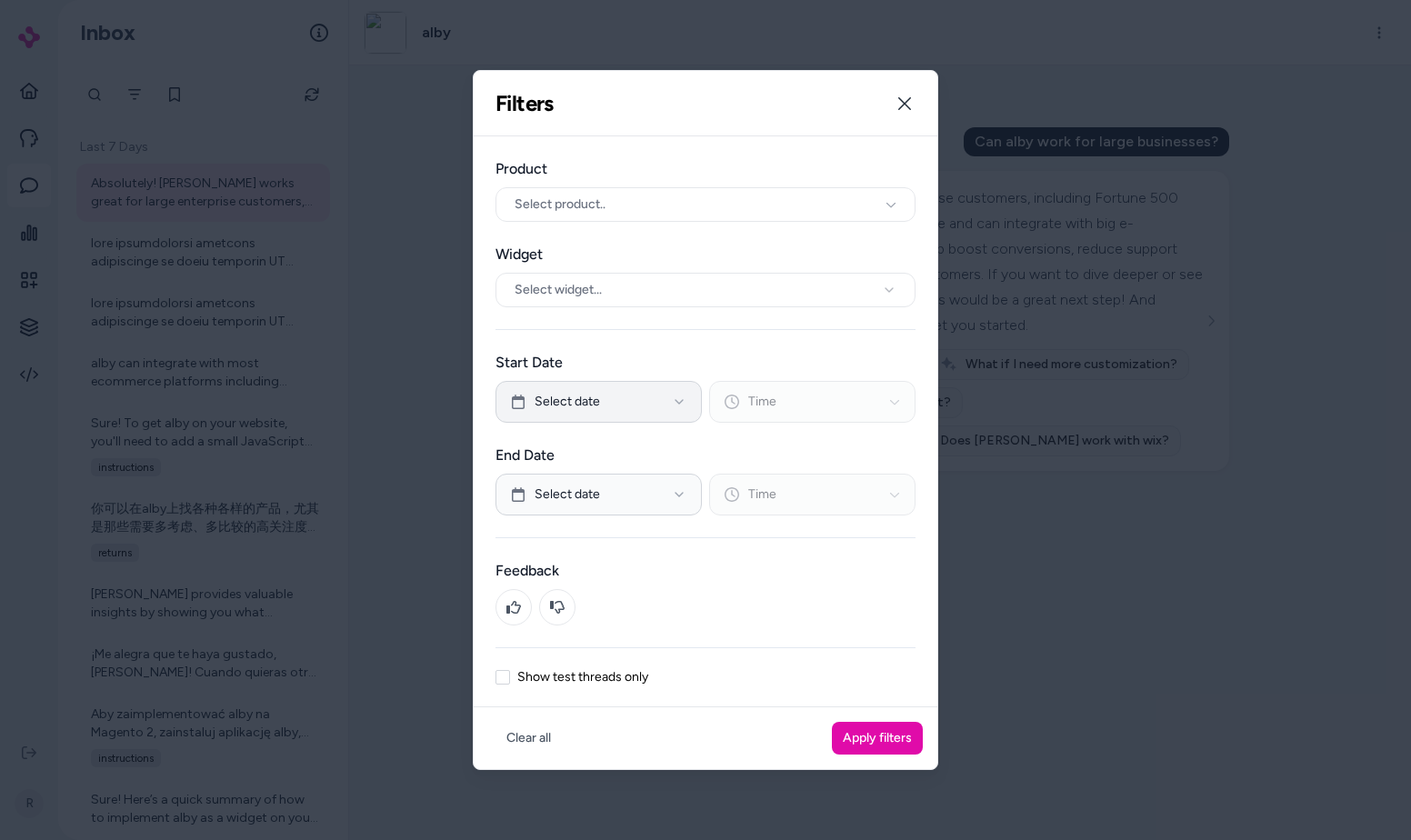
click at [592, 389] on button "Select date" at bounding box center [599, 401] width 207 height 41
click at [883, 469] on div "End Date Select date Time" at bounding box center [705, 479] width 420 height 70
click at [839, 453] on label "End Date" at bounding box center [705, 455] width 420 height 22
click at [804, 433] on div "Start Date Select date Time End Date Select date Time" at bounding box center [705, 433] width 420 height 163
click at [778, 419] on div "Select date Time" at bounding box center [705, 401] width 420 height 41
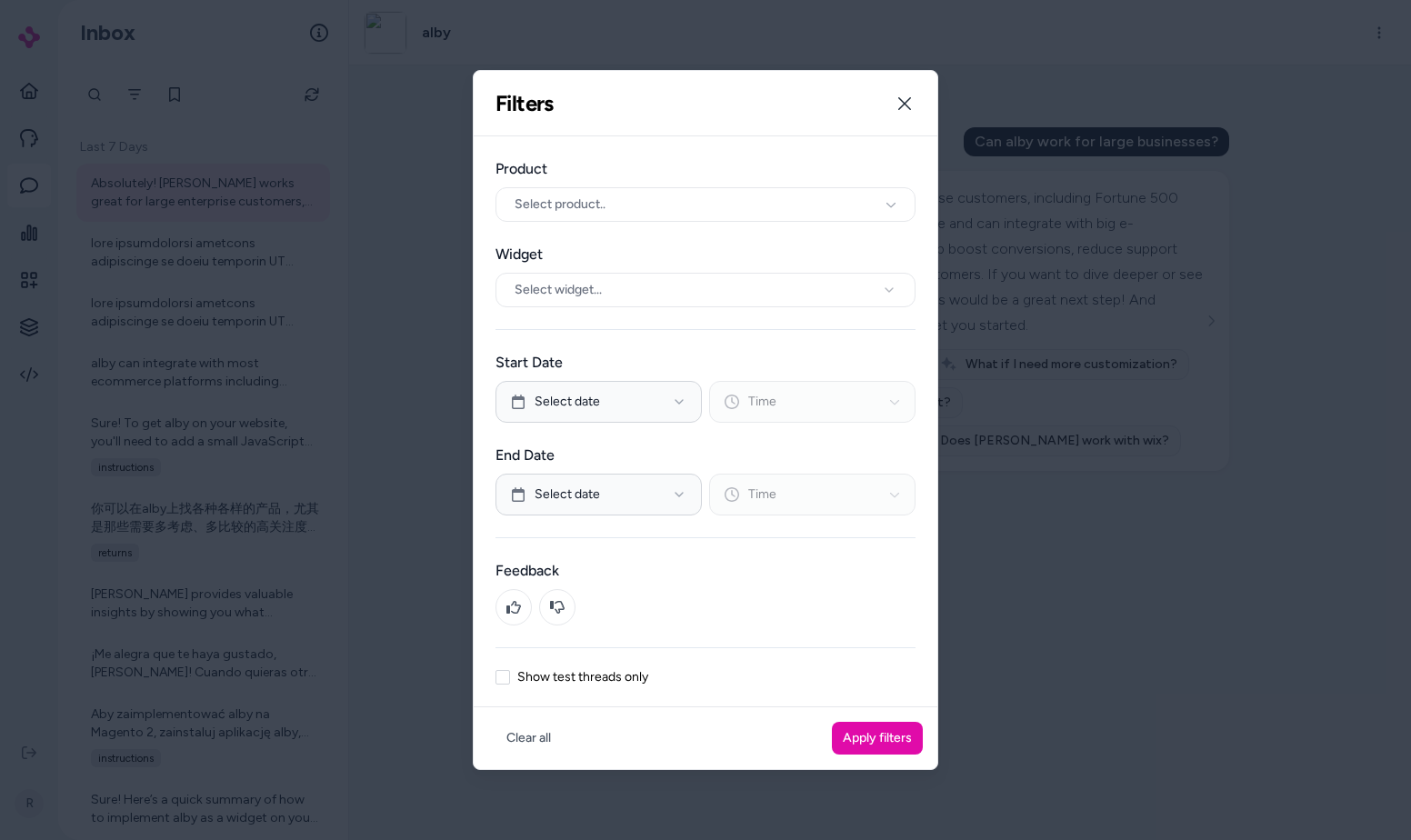
click at [753, 399] on div "Select date Time" at bounding box center [705, 401] width 420 height 41
click at [647, 399] on button "Select date" at bounding box center [599, 401] width 207 height 41
click at [695, 353] on label "Start Date" at bounding box center [705, 362] width 420 height 22
click at [674, 446] on label "End Date" at bounding box center [705, 455] width 420 height 22
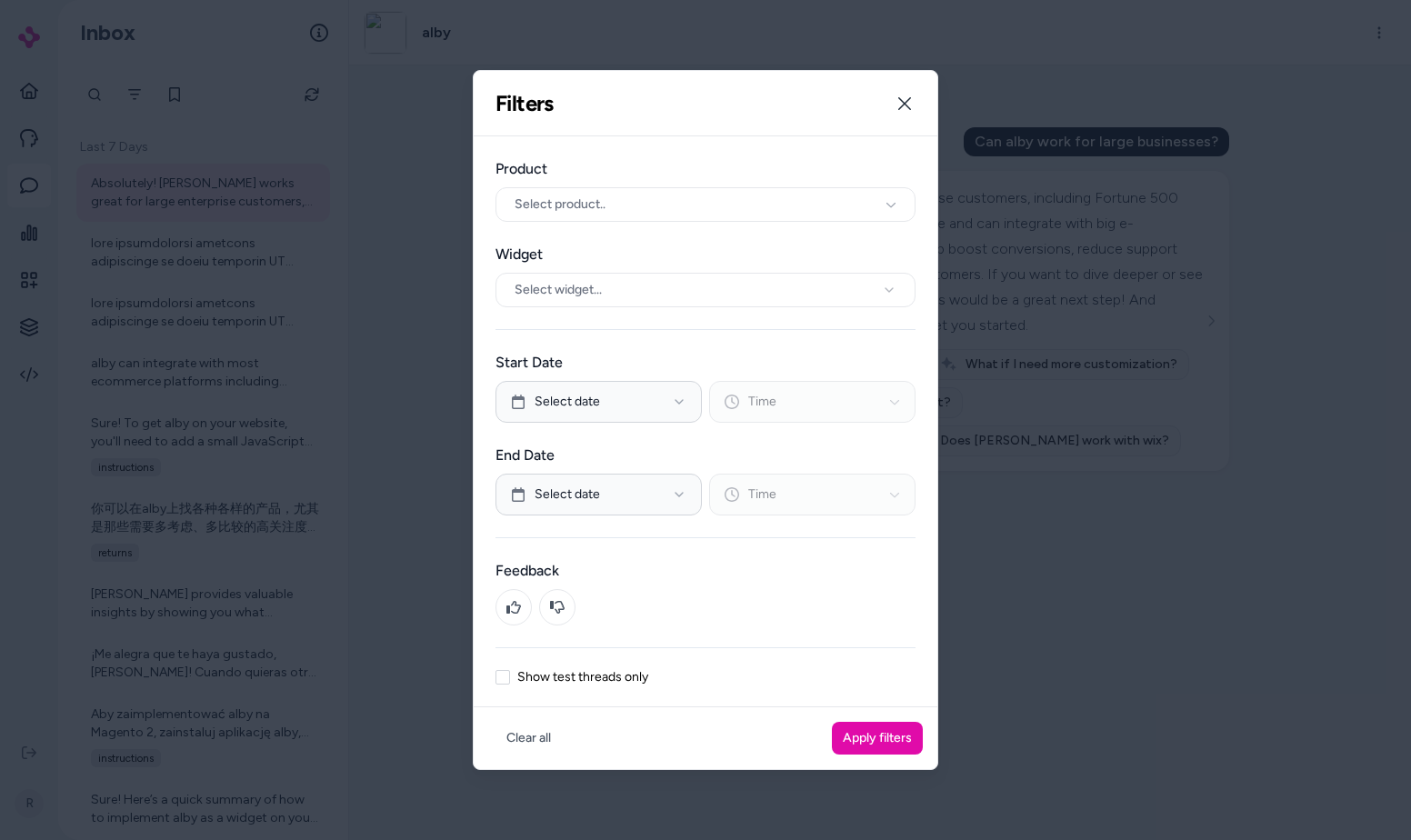
click at [674, 446] on label "End Date" at bounding box center [705, 455] width 420 height 22
click at [907, 113] on button "Close" at bounding box center [904, 103] width 37 height 37
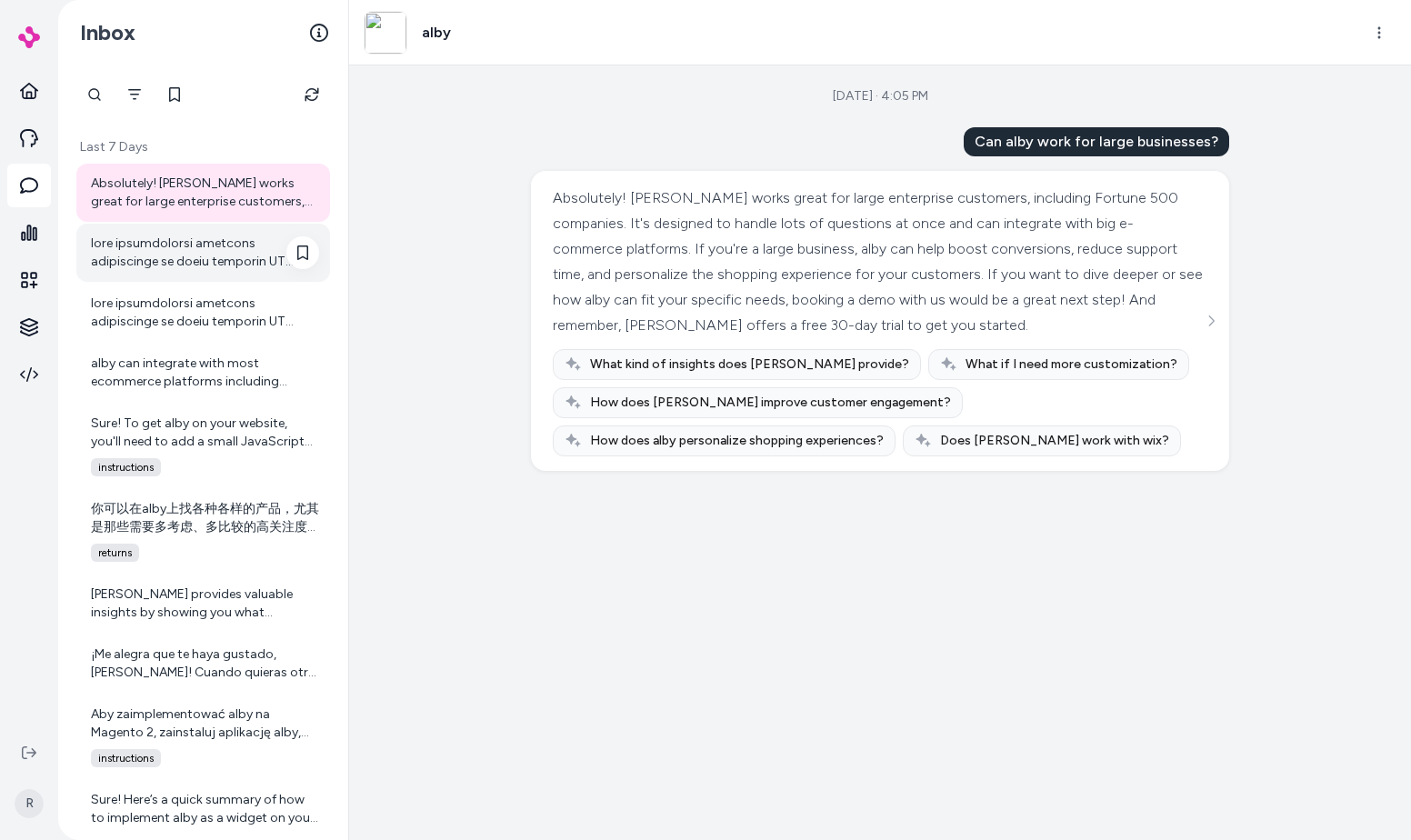
click at [208, 263] on div at bounding box center [205, 253] width 228 height 37
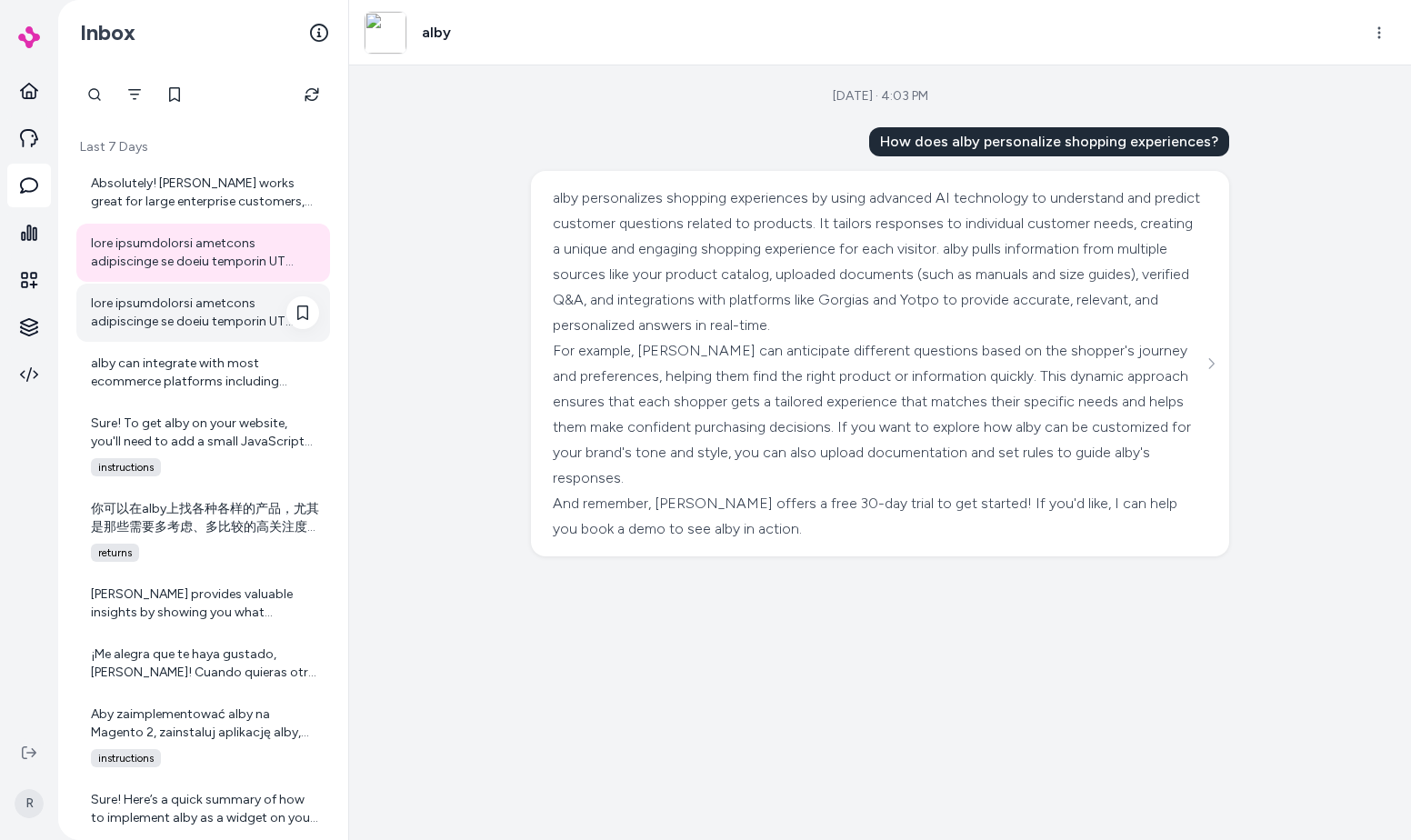
click at [202, 294] on div at bounding box center [205, 312] width 228 height 37
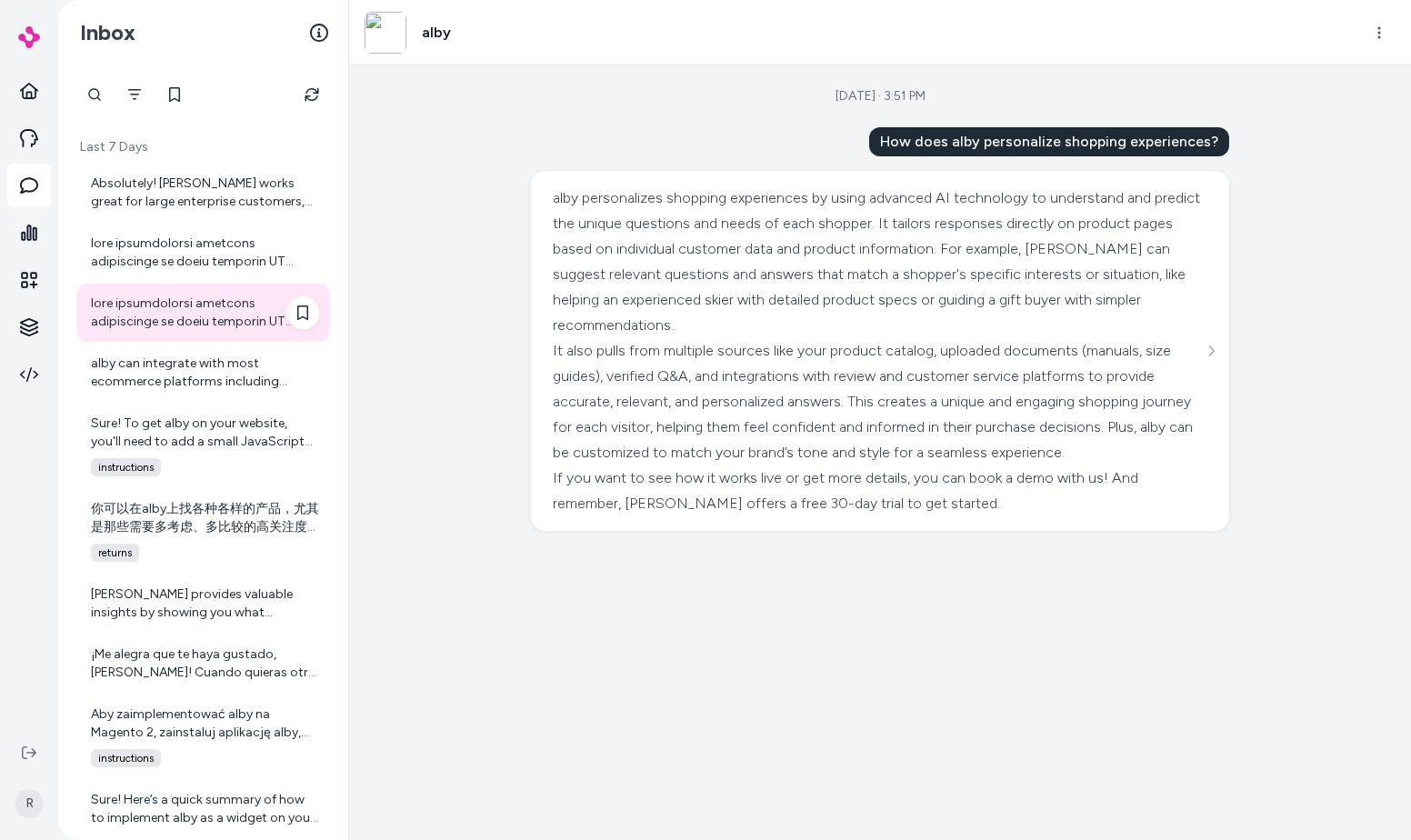
click at [202, 294] on div at bounding box center [205, 312] width 228 height 37
click at [222, 366] on div "alby can integrate with most ecommerce platforms including custom platforms. So…" at bounding box center [205, 372] width 228 height 37
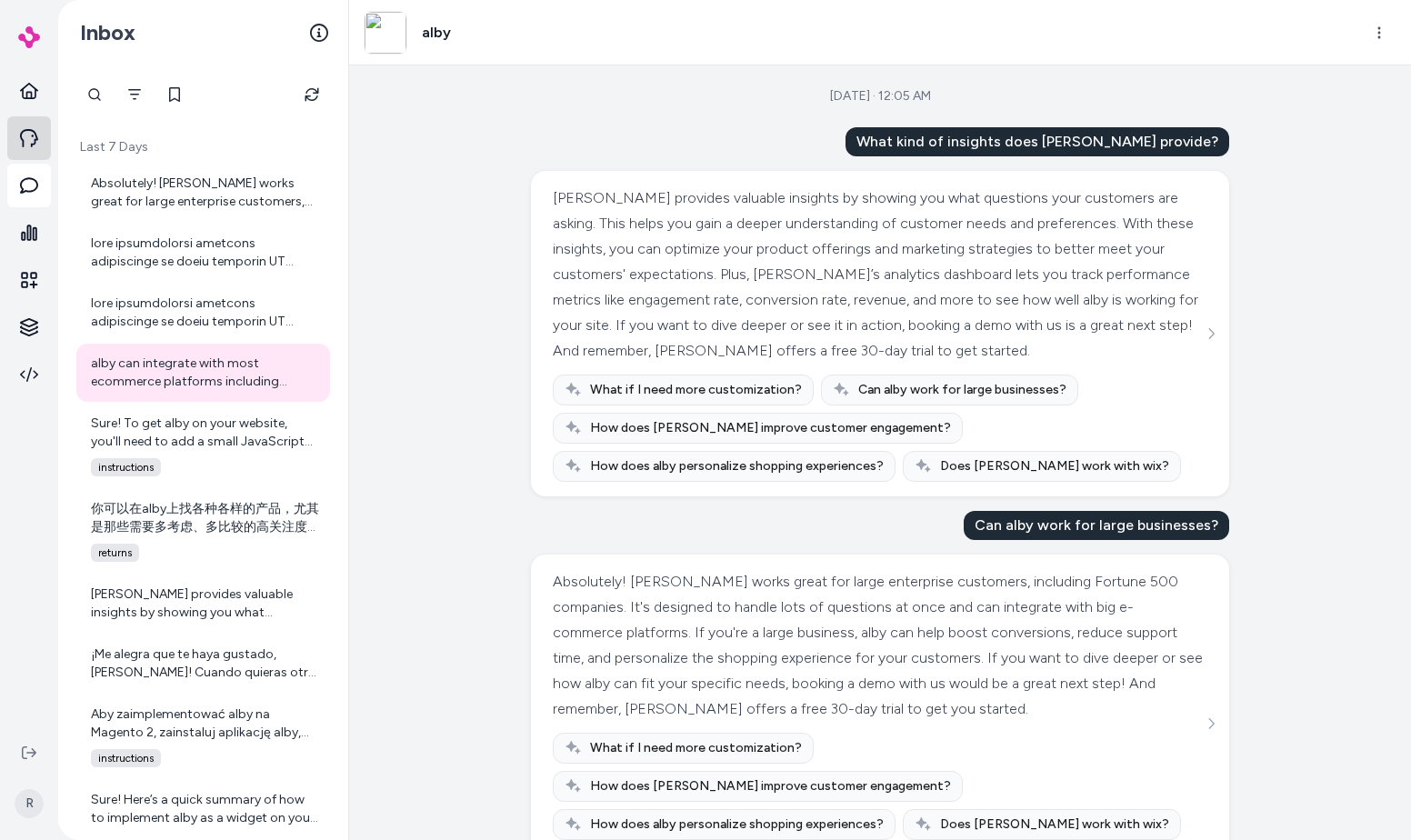
click at [28, 133] on icon at bounding box center [28, 137] width 18 height 18
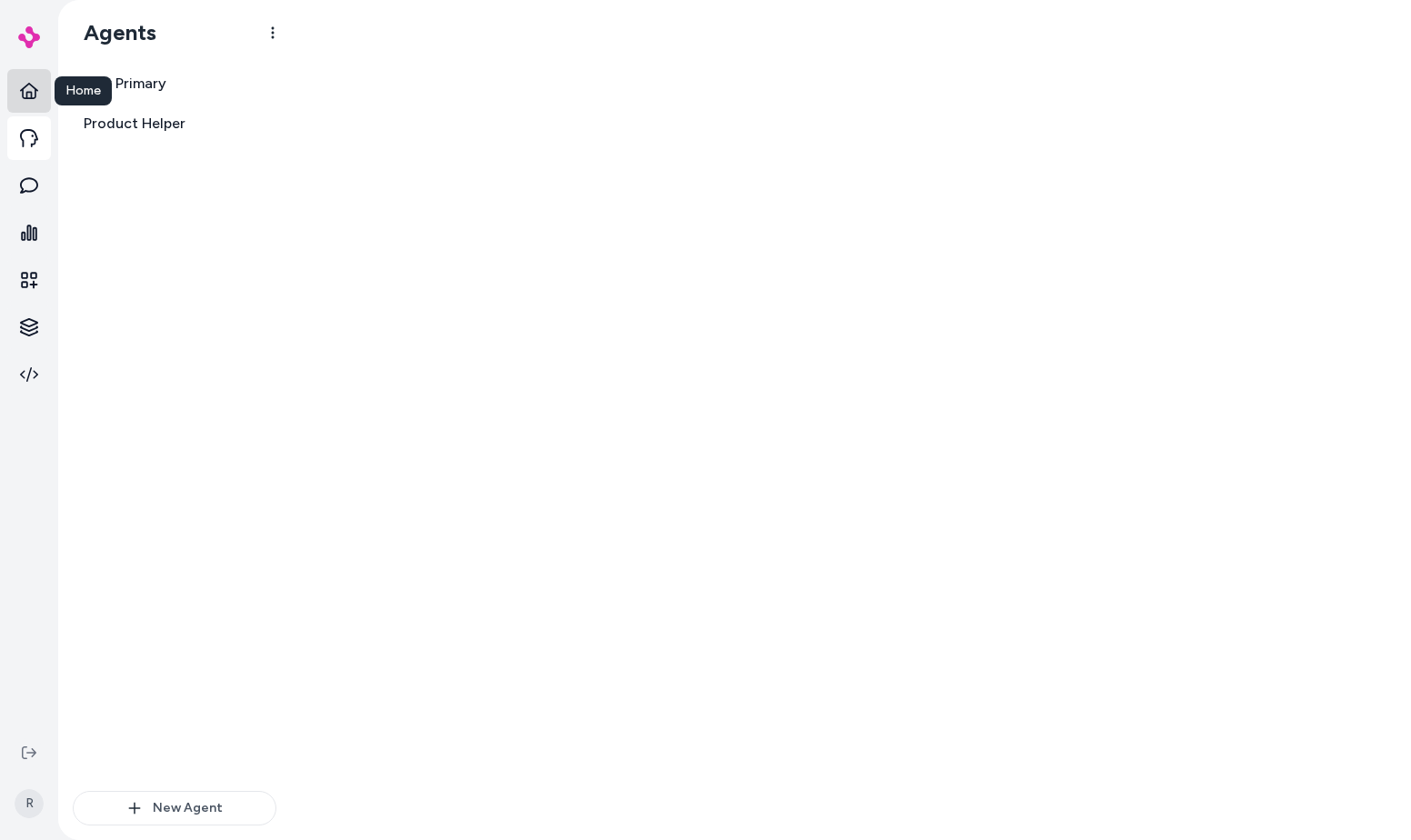
click at [34, 70] on link at bounding box center [29, 91] width 43 height 43
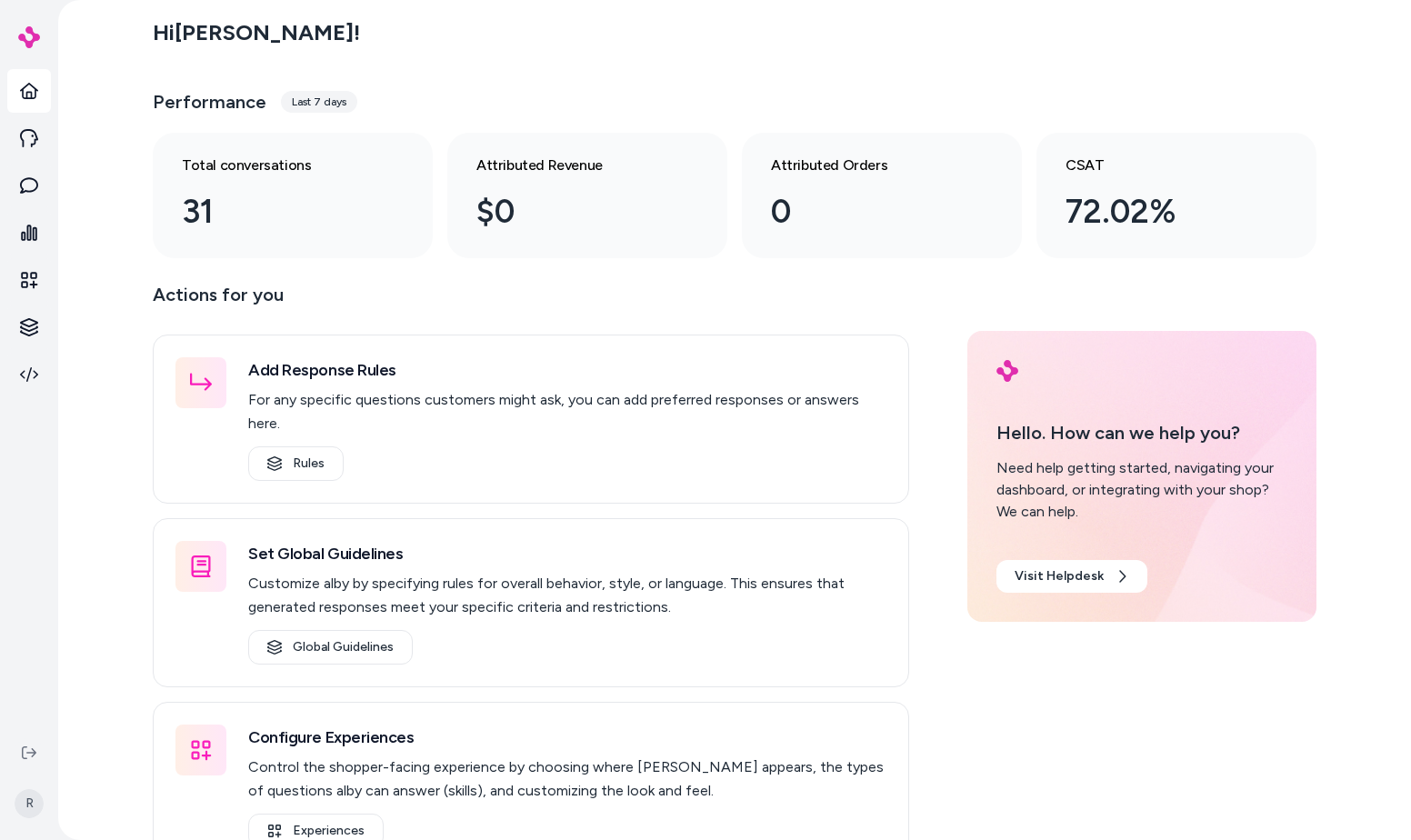
click at [26, 112] on link at bounding box center [29, 91] width 43 height 43
click at [27, 126] on link at bounding box center [29, 138] width 43 height 43
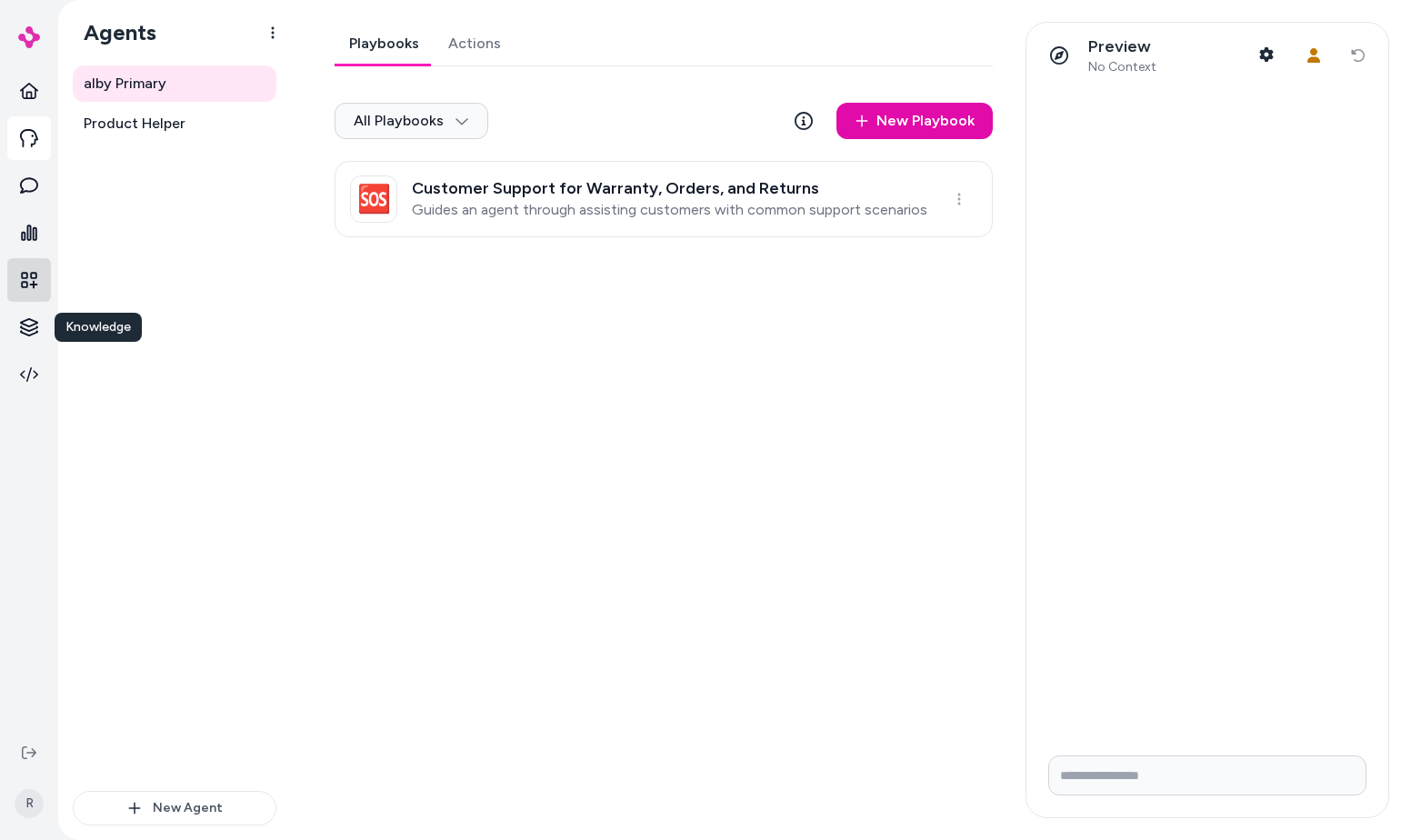
click at [32, 280] on icon at bounding box center [28, 279] width 18 height 18
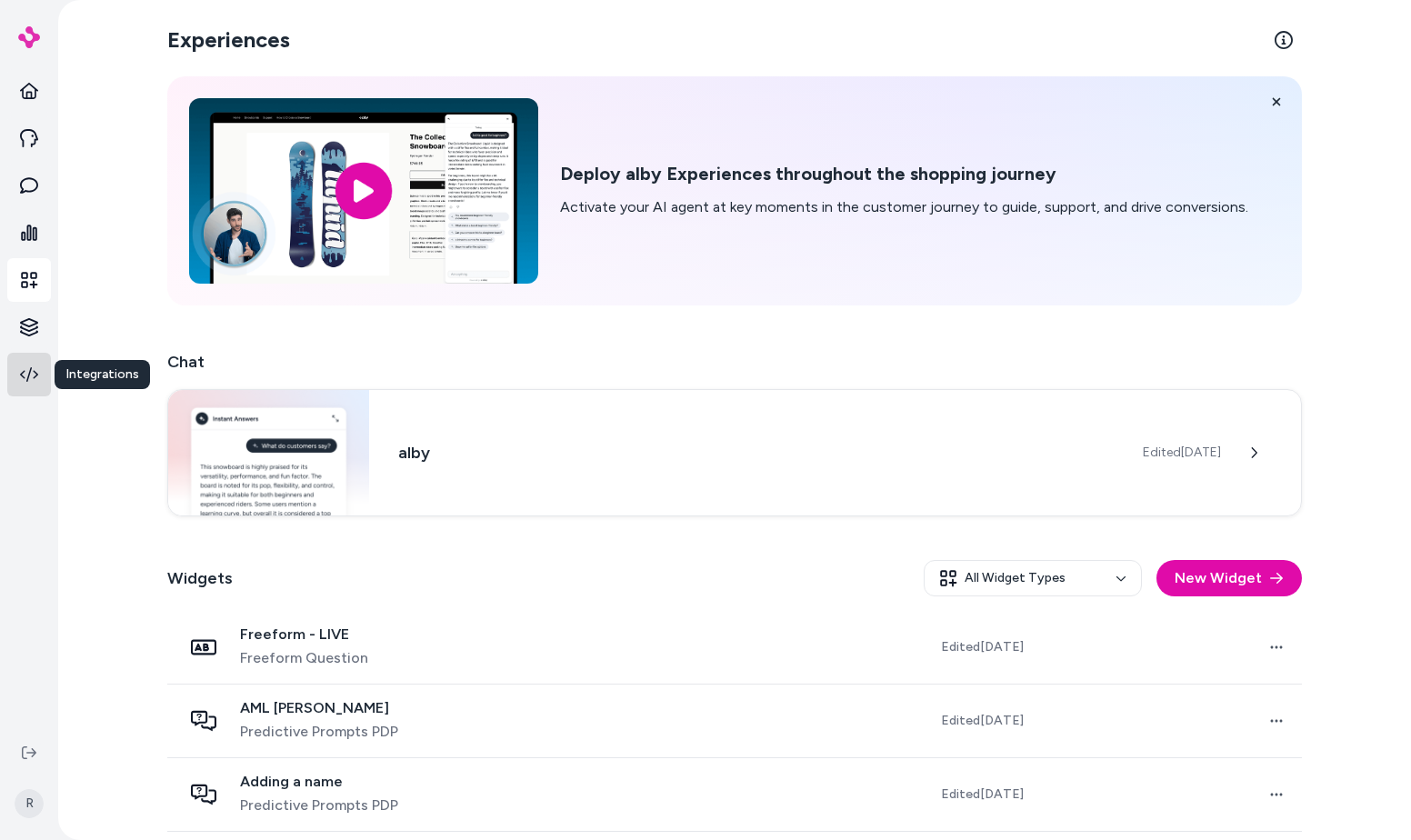
click at [17, 388] on link at bounding box center [29, 374] width 43 height 43
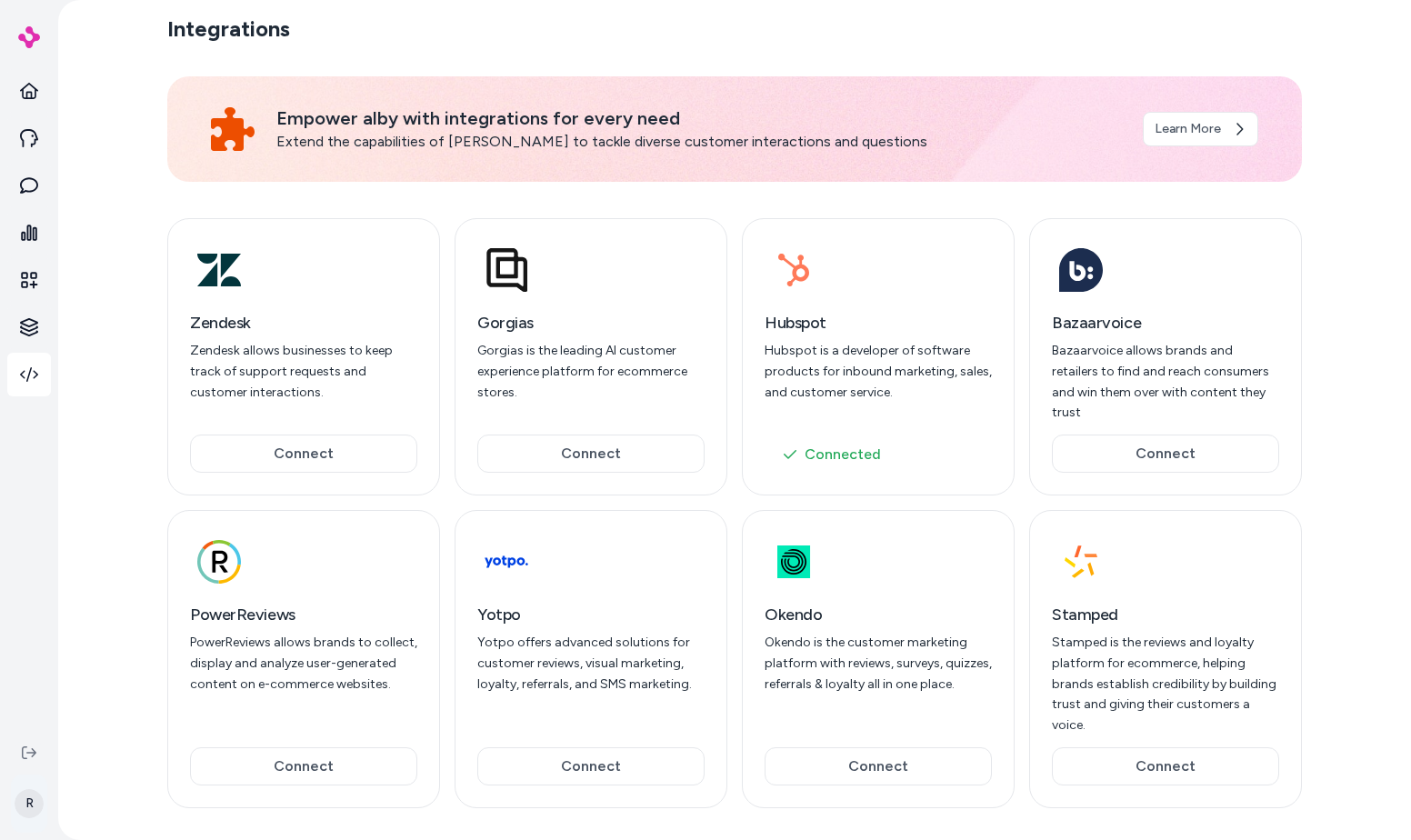
click at [31, 792] on html "R Integrations Empower alby with integrations for every need Extend the capabil…" at bounding box center [705, 420] width 1411 height 840
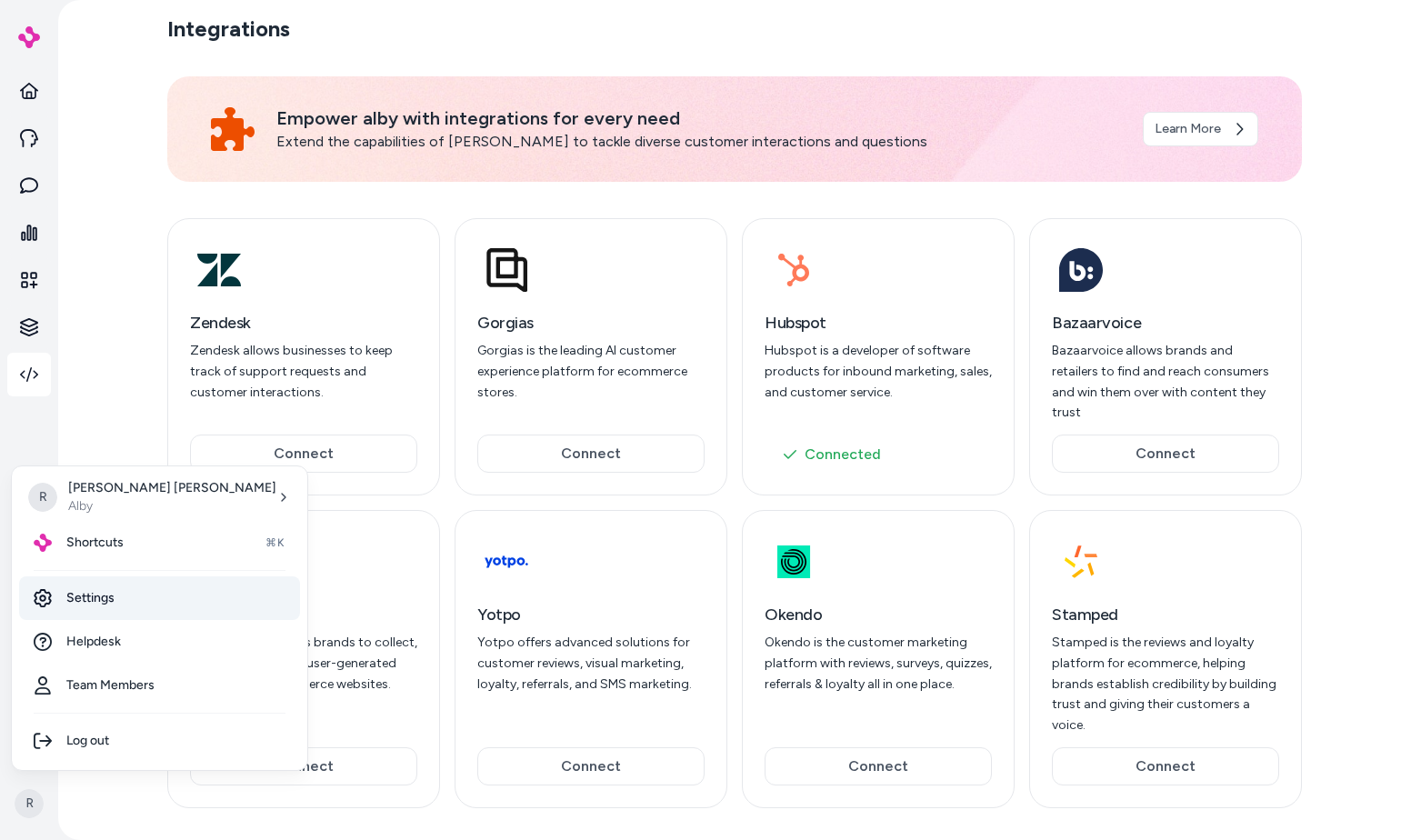
click at [103, 607] on link "Settings" at bounding box center [159, 598] width 281 height 43
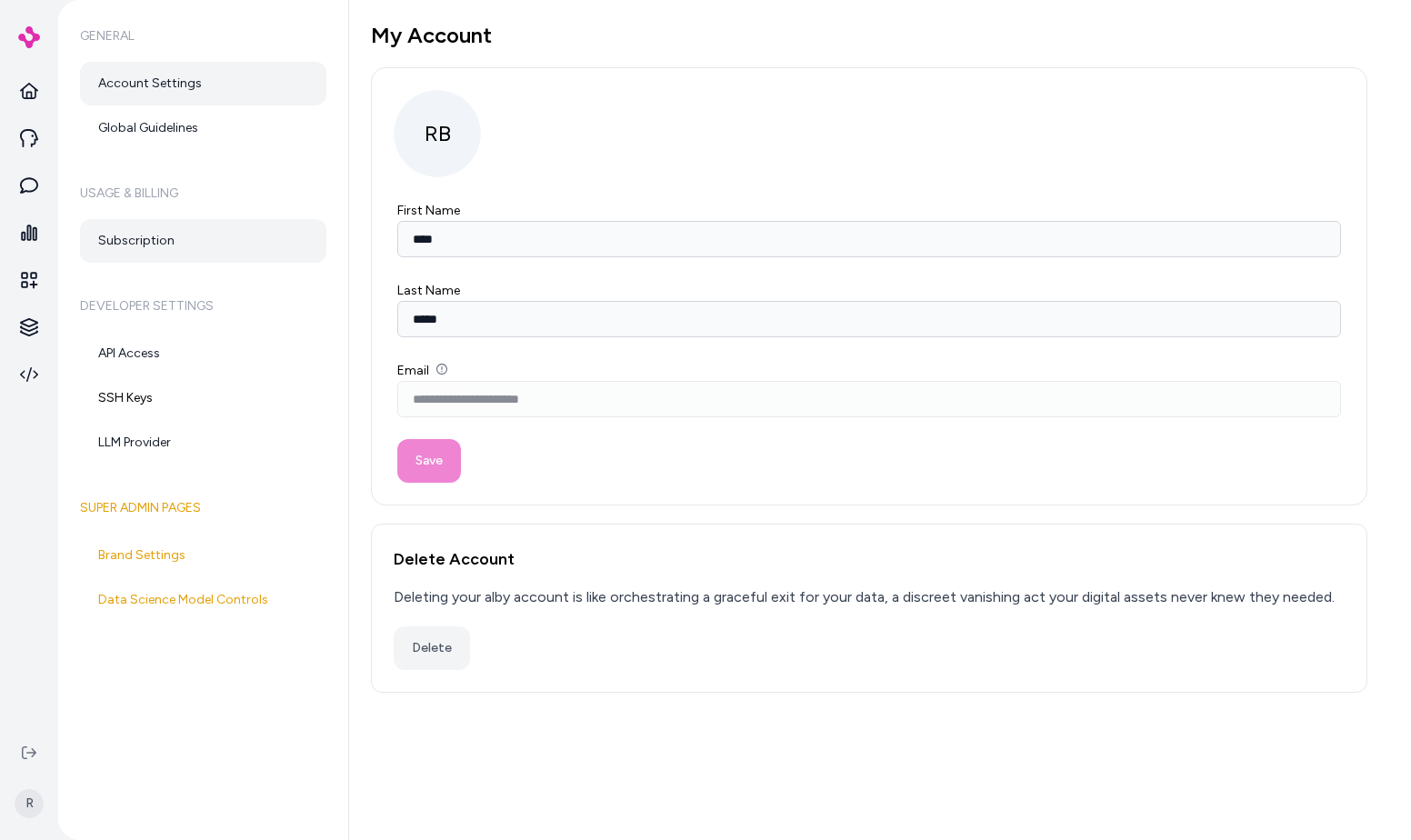
click at [193, 254] on link "Subscription" at bounding box center [203, 241] width 246 height 43
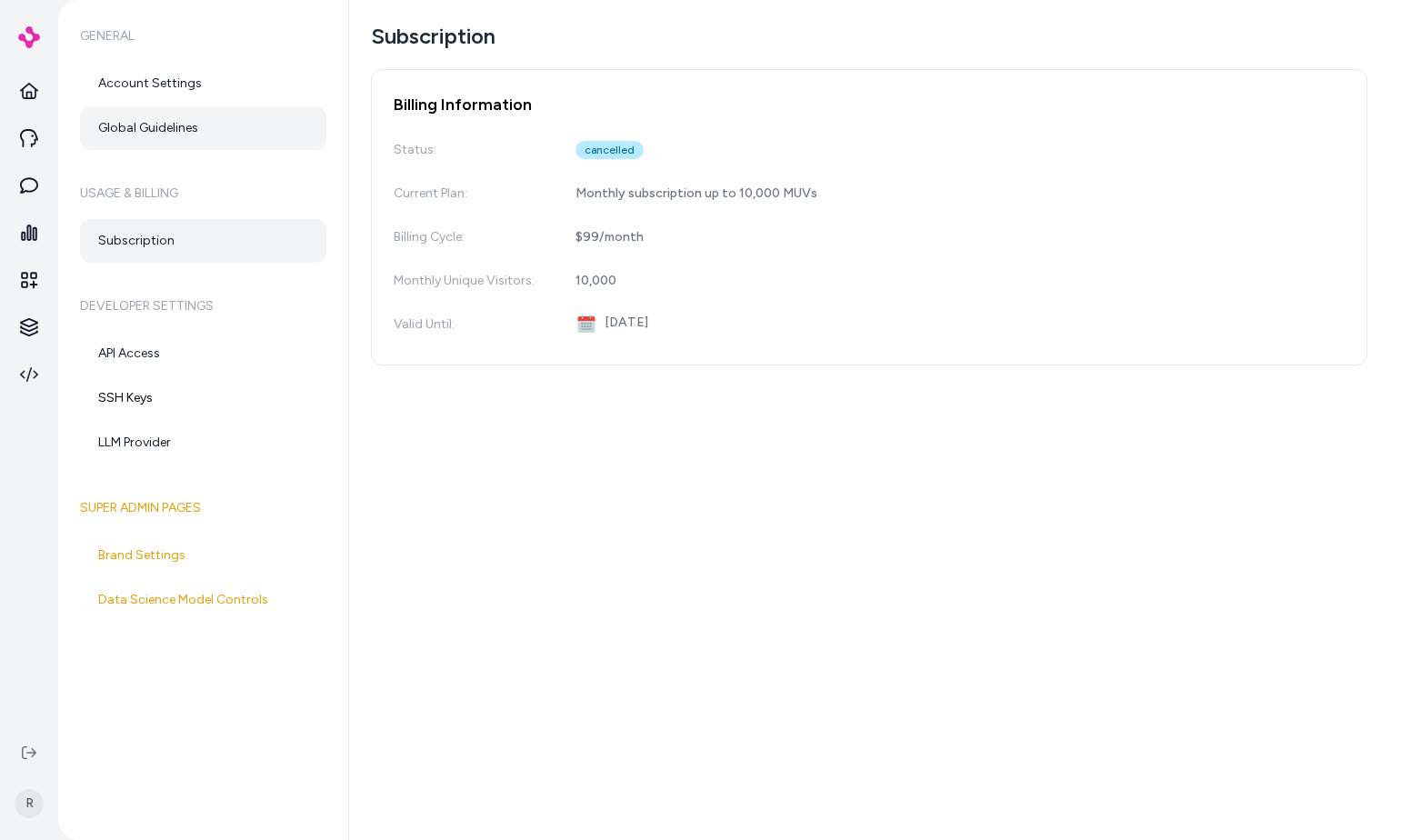
click at [203, 125] on link "Global Guidelines" at bounding box center [203, 128] width 246 height 43
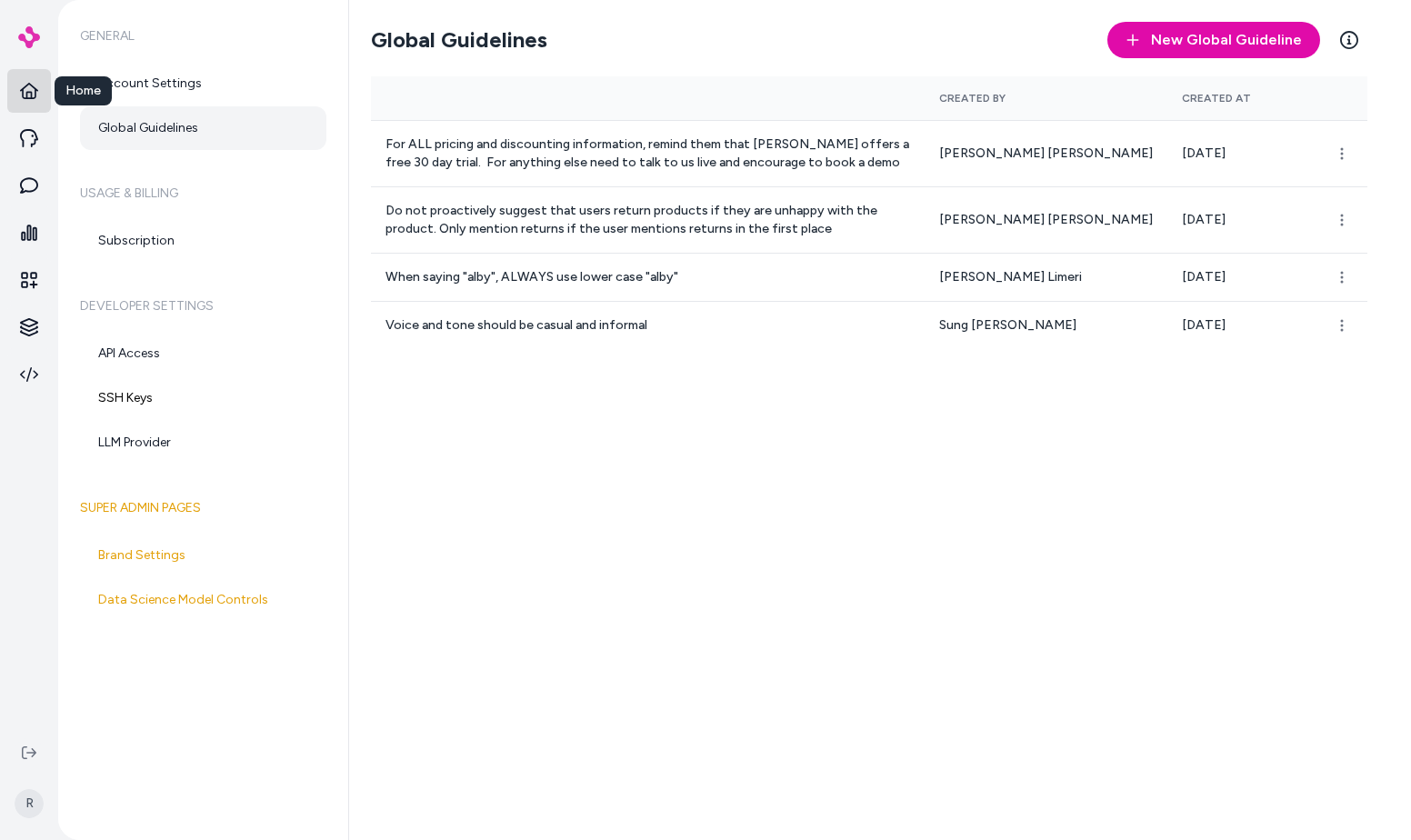
click at [39, 95] on link at bounding box center [29, 91] width 43 height 43
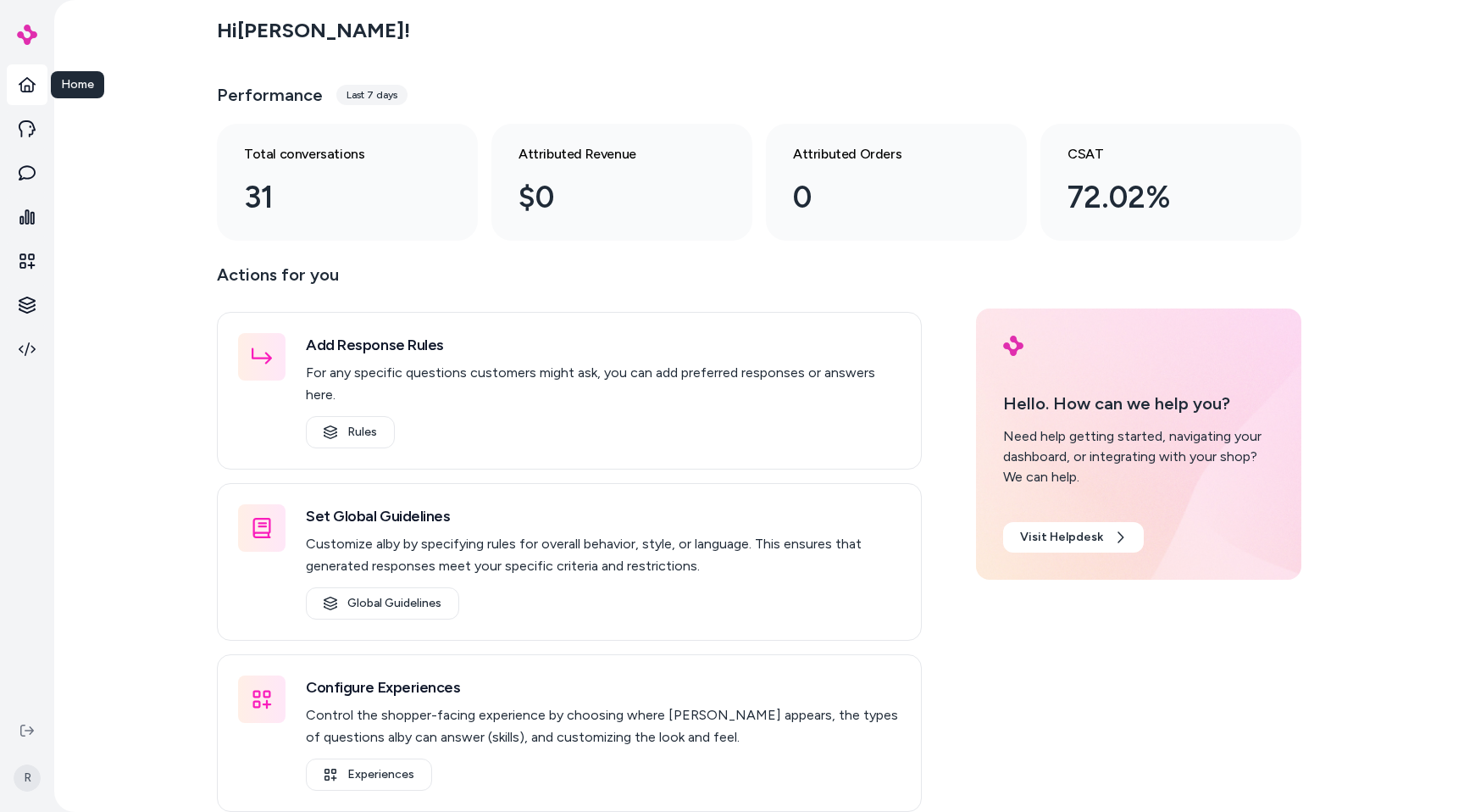
click at [53, 152] on div "Home Home" at bounding box center [27, 355] width 54 height 710
